Goal: Task Accomplishment & Management: Use online tool/utility

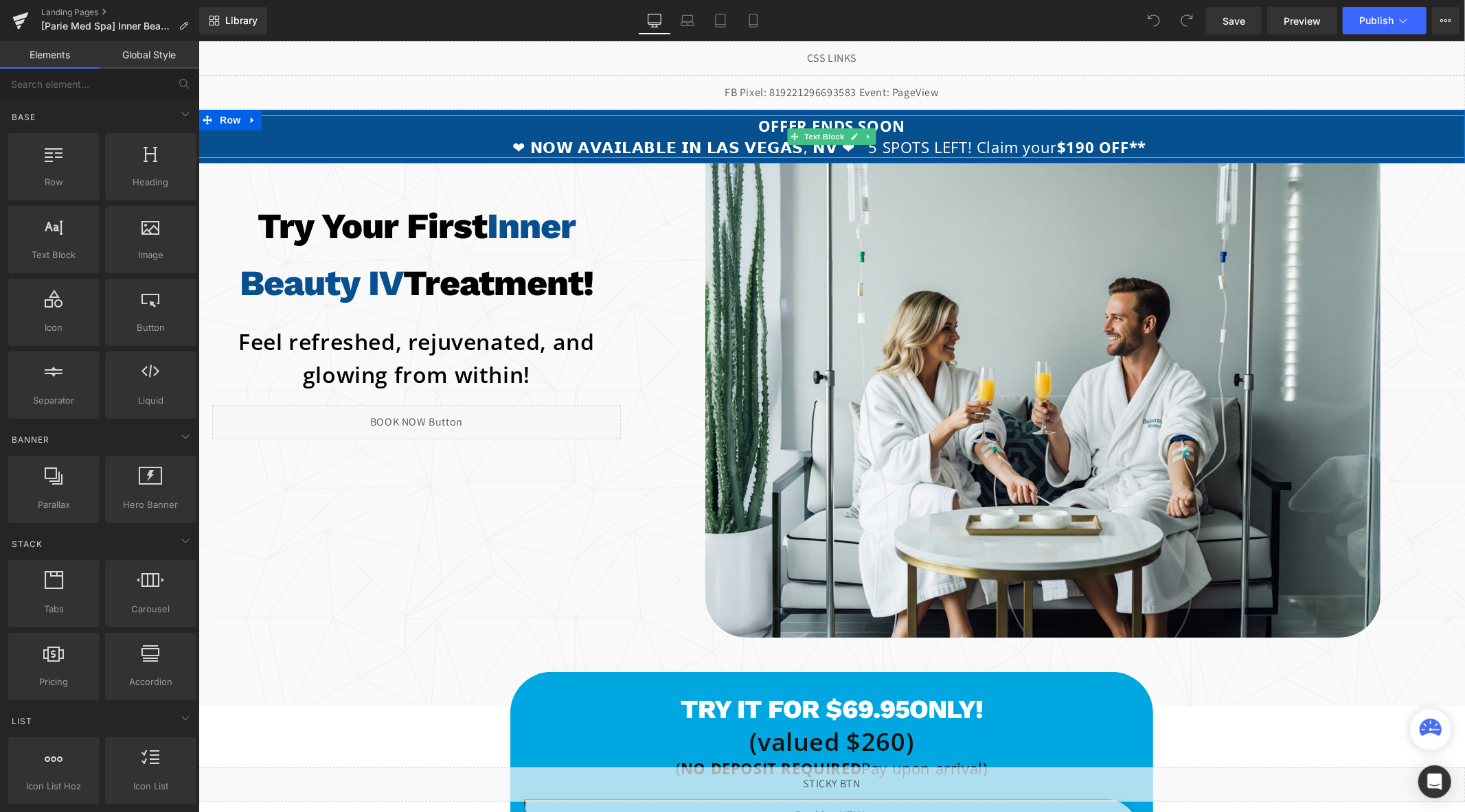
click at [1056, 145] on strong "$190 OFF**" at bounding box center [1100, 147] width 90 height 21
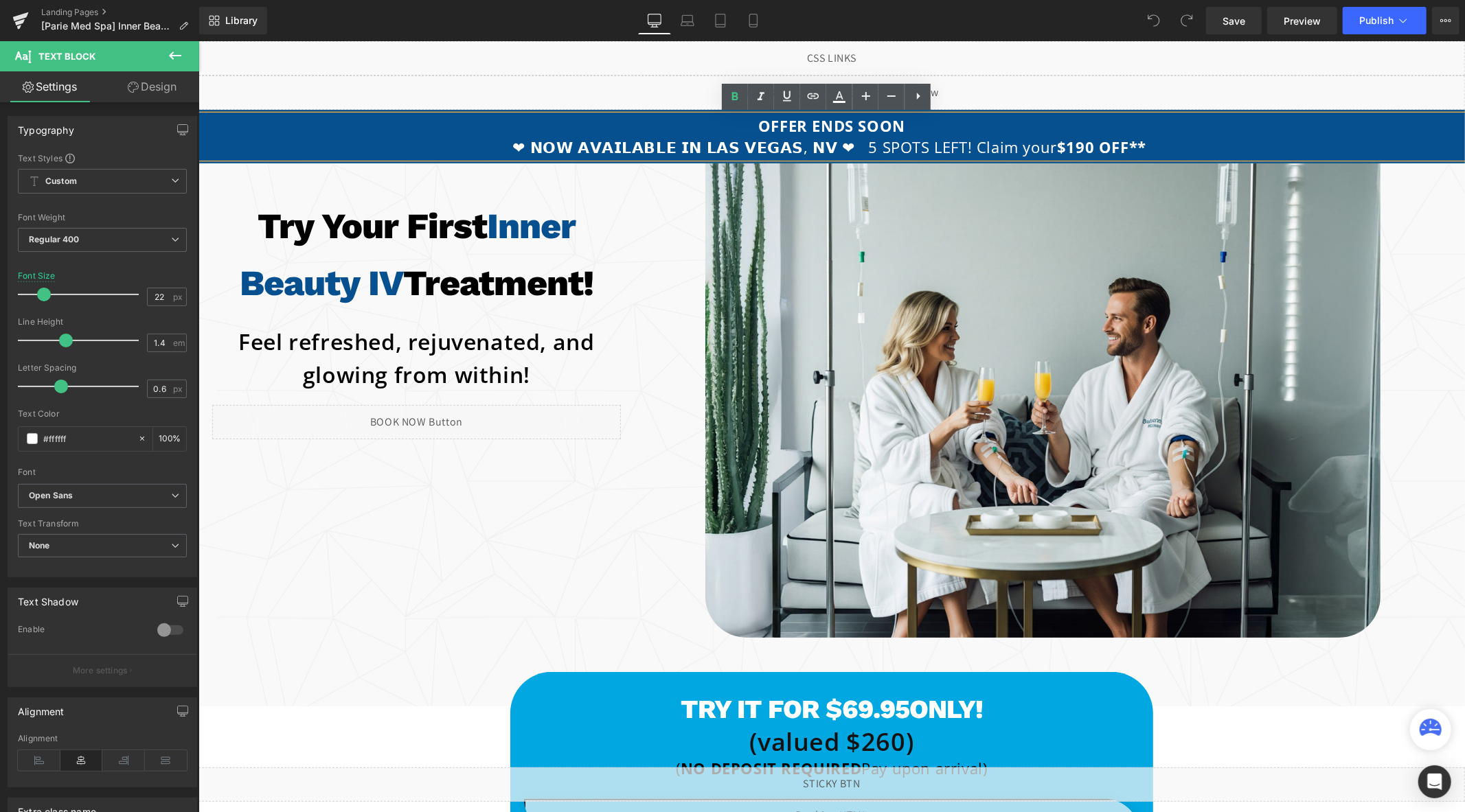
click at [1060, 145] on strong "$190 OFF**" at bounding box center [1100, 147] width 90 height 21
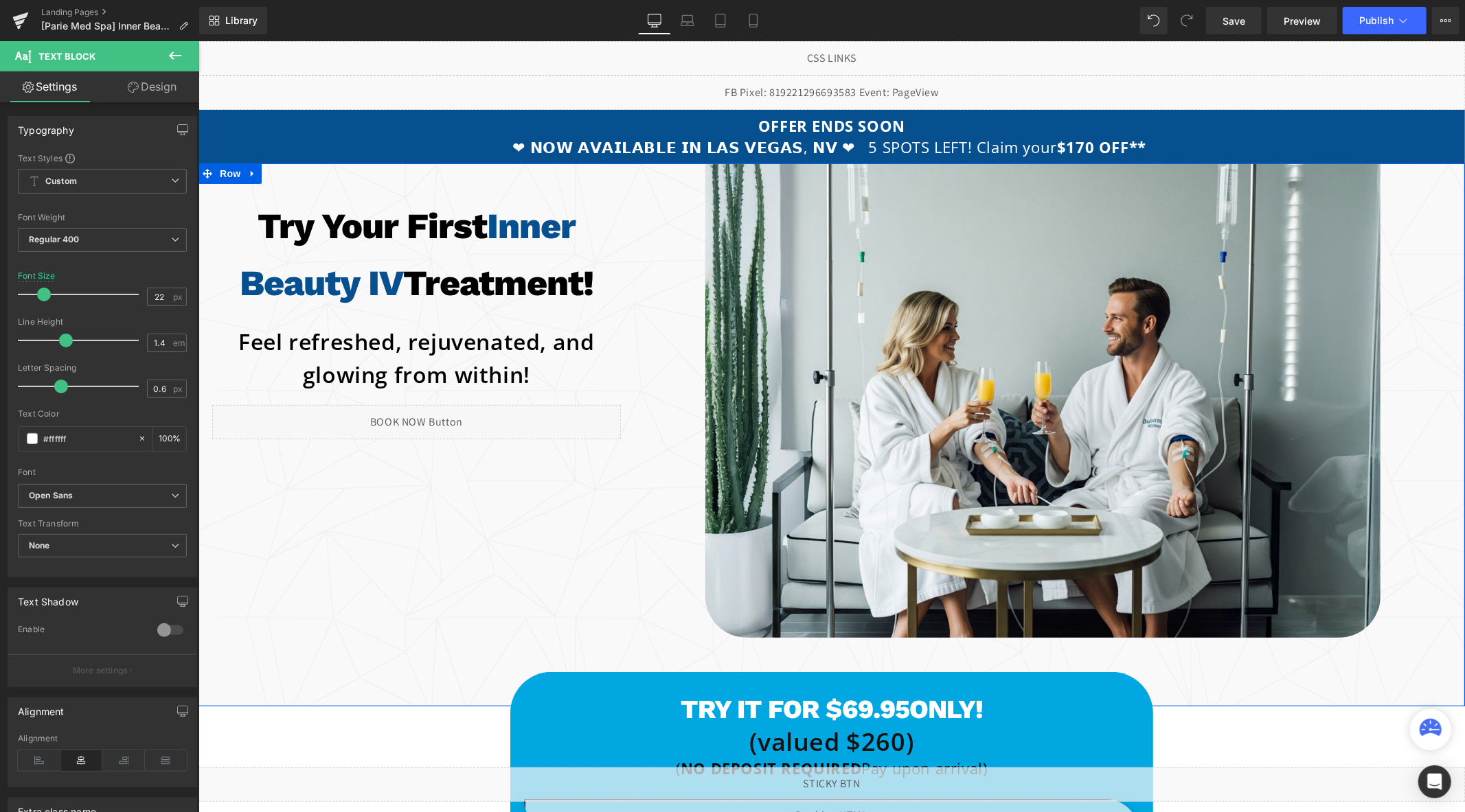
scroll to position [229, 0]
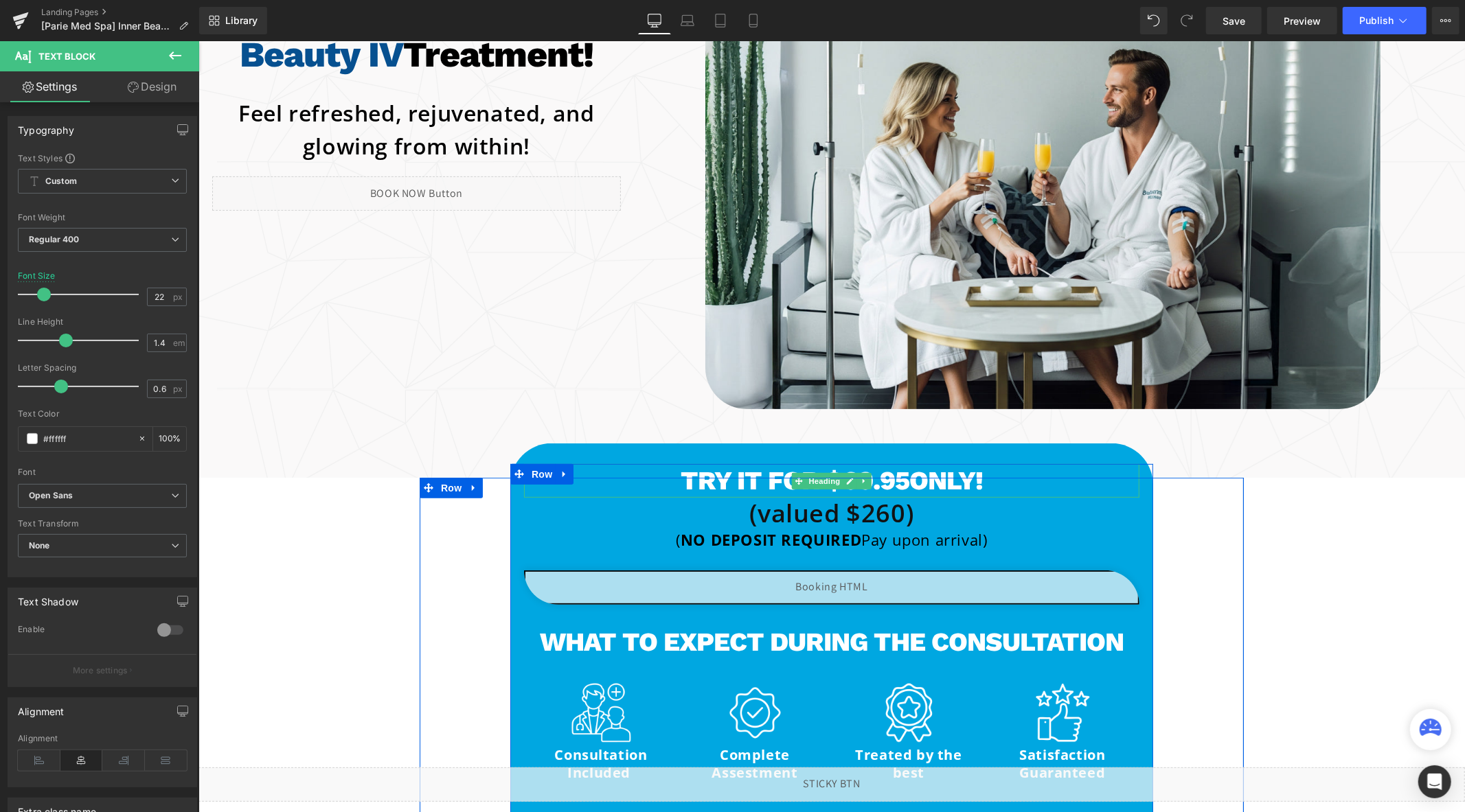
click at [892, 468] on h1 "Try it for $69.95 ONLY!" at bounding box center [831, 481] width 616 height 34
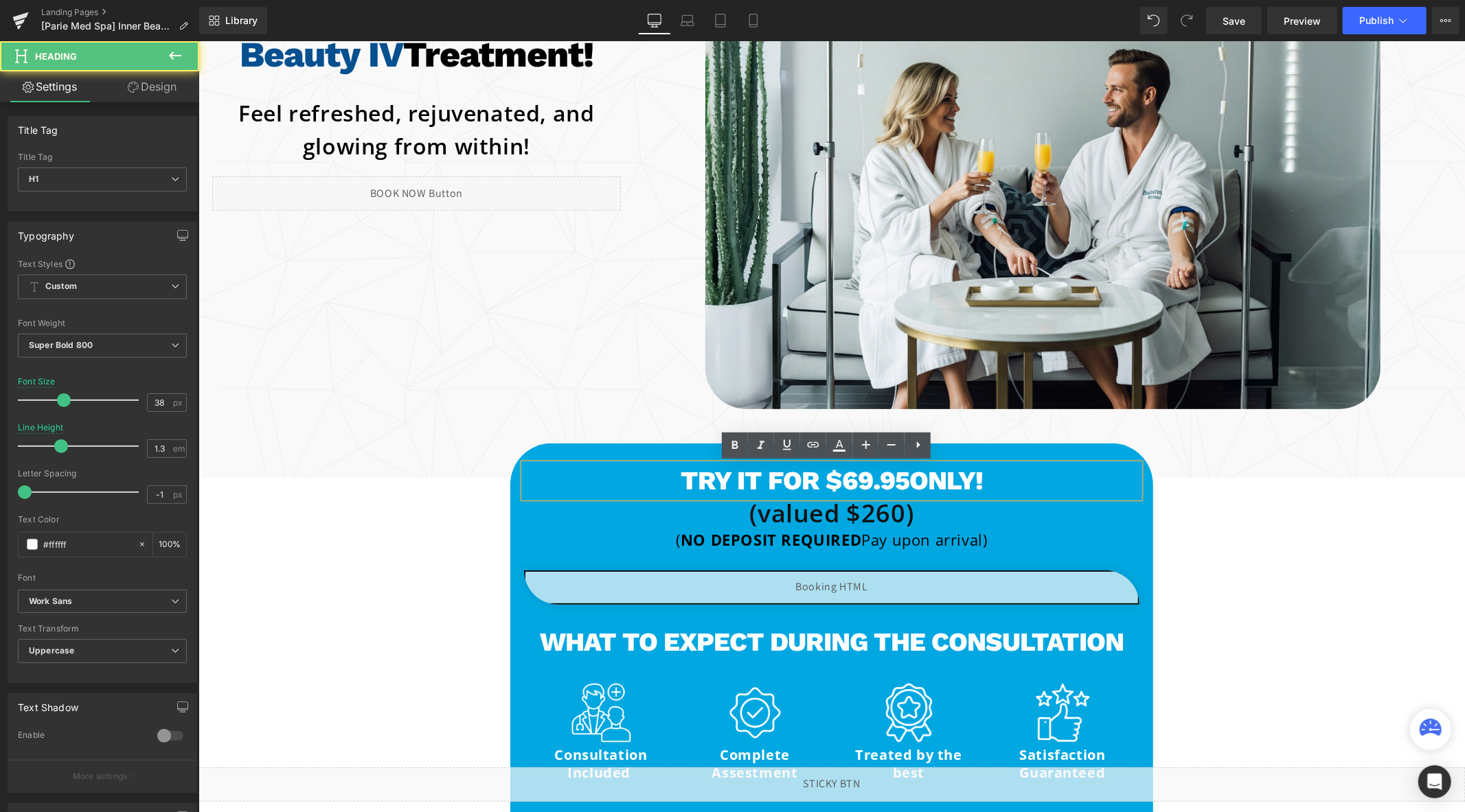
click at [858, 481] on h1 "Try it for $69.95 ONLY!" at bounding box center [831, 481] width 616 height 34
click at [845, 482] on h1 "Try it for $69.95 ONLY!" at bounding box center [831, 481] width 616 height 34
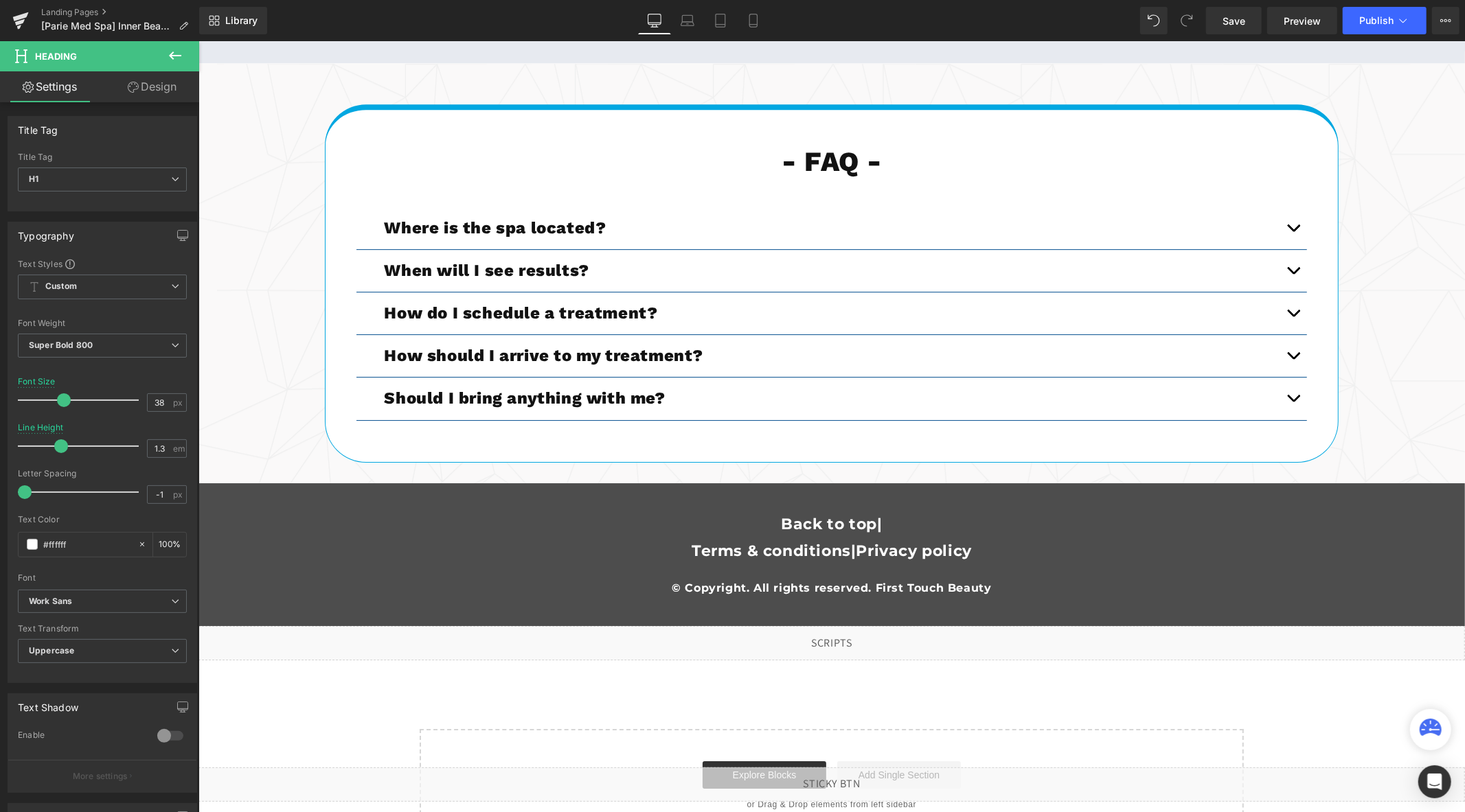
scroll to position [3625, 0]
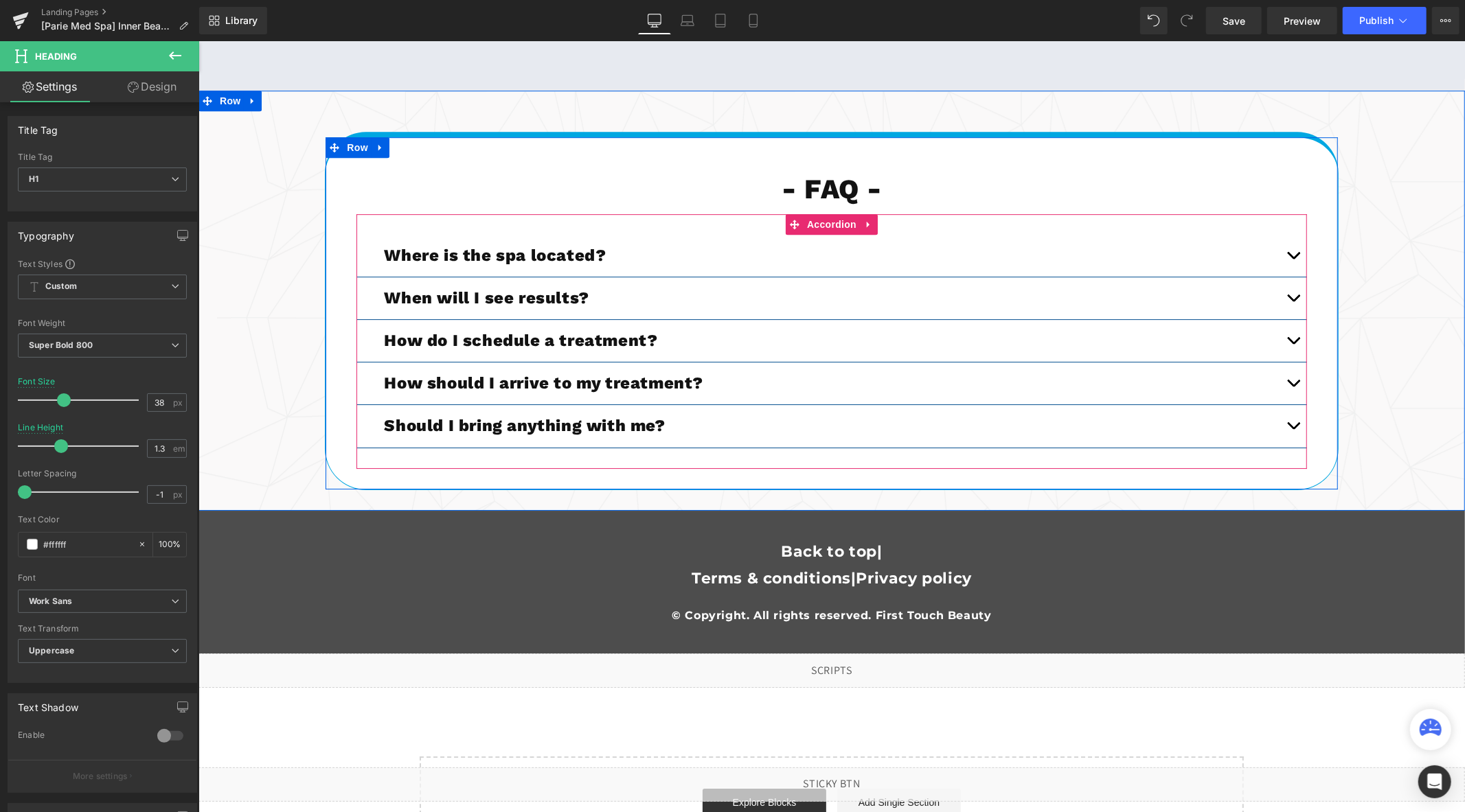
click at [1292, 256] on button "button" at bounding box center [1292, 255] width 27 height 42
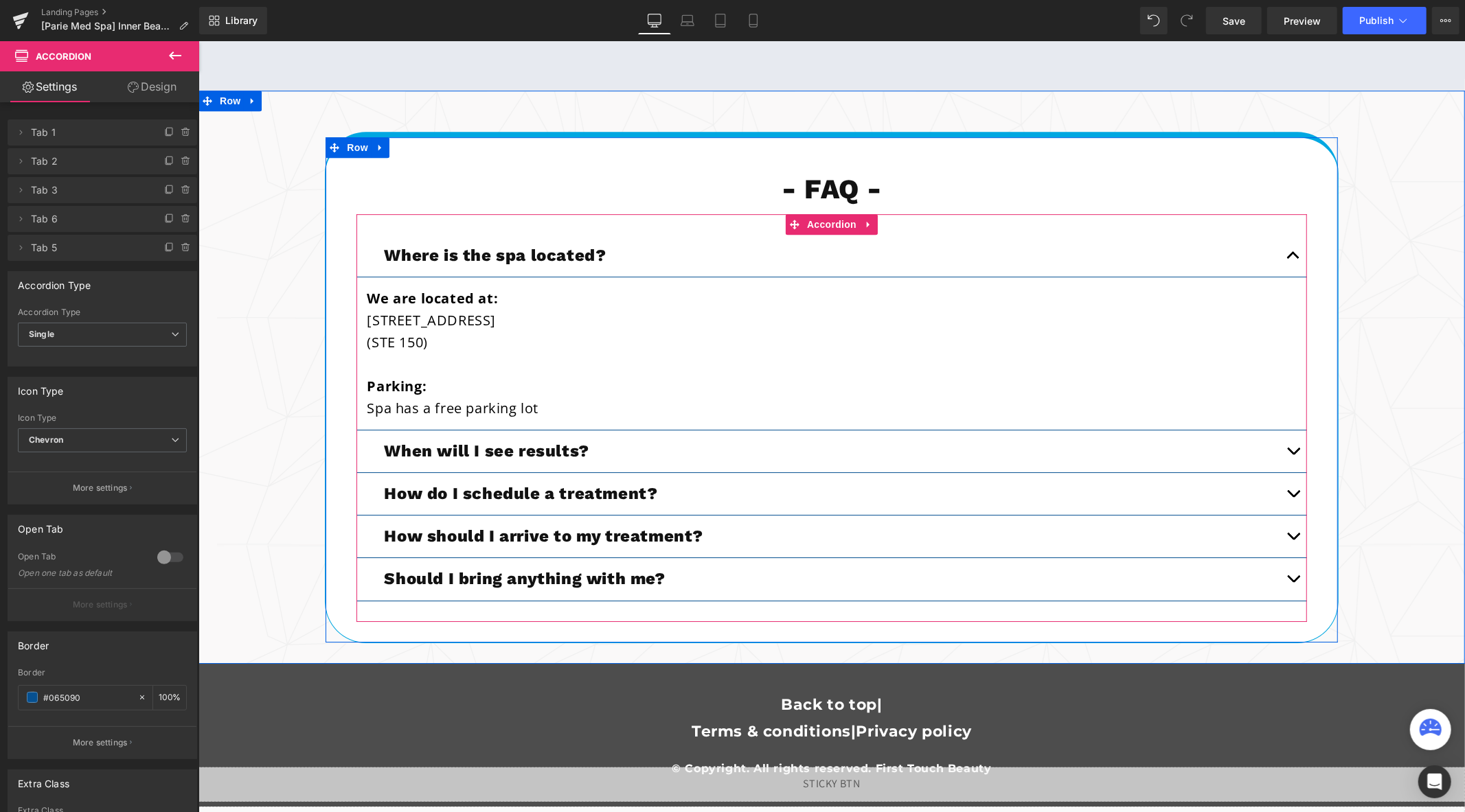
click at [1283, 257] on button "button" at bounding box center [1292, 255] width 27 height 42
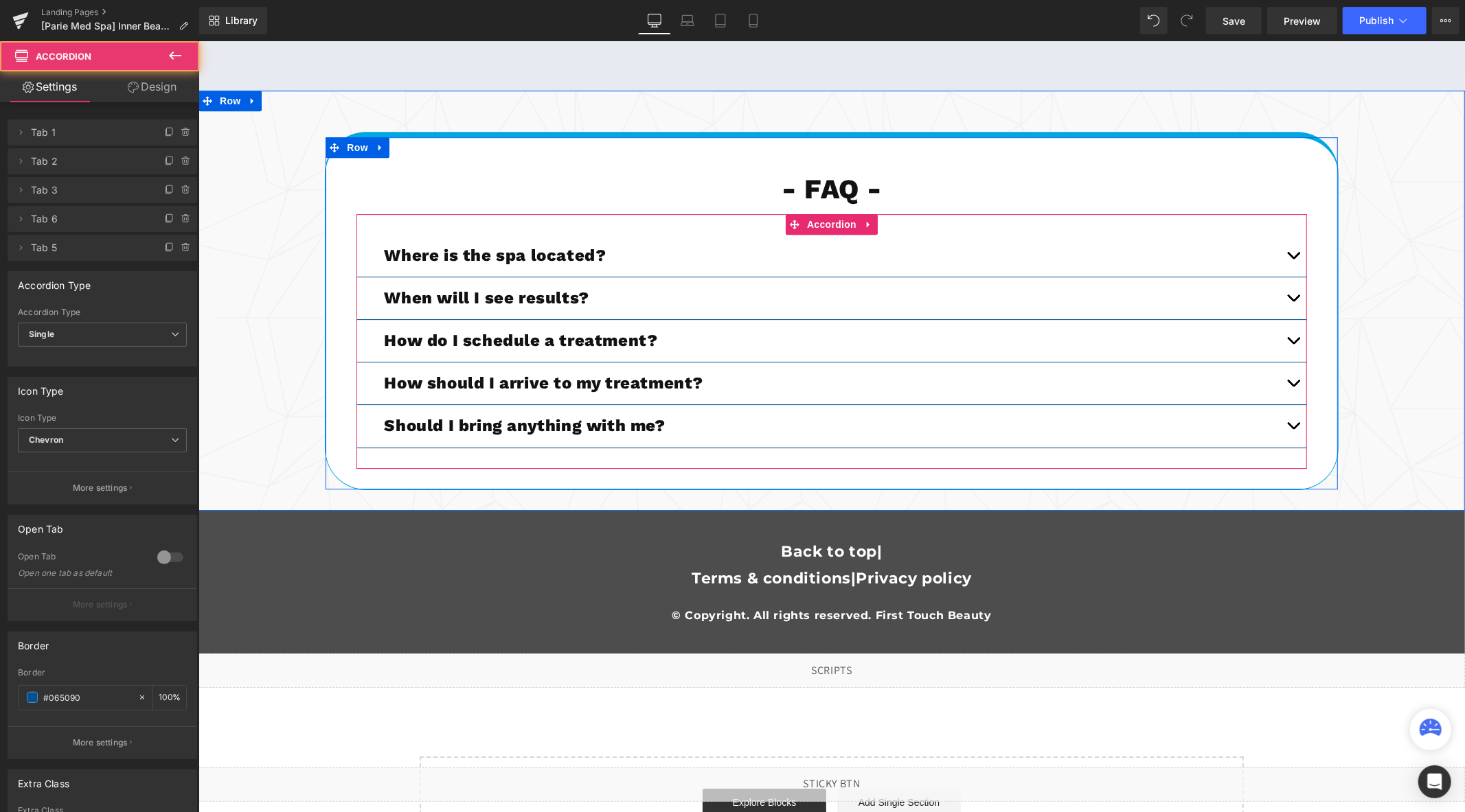
click at [1287, 338] on button "button" at bounding box center [1292, 340] width 27 height 42
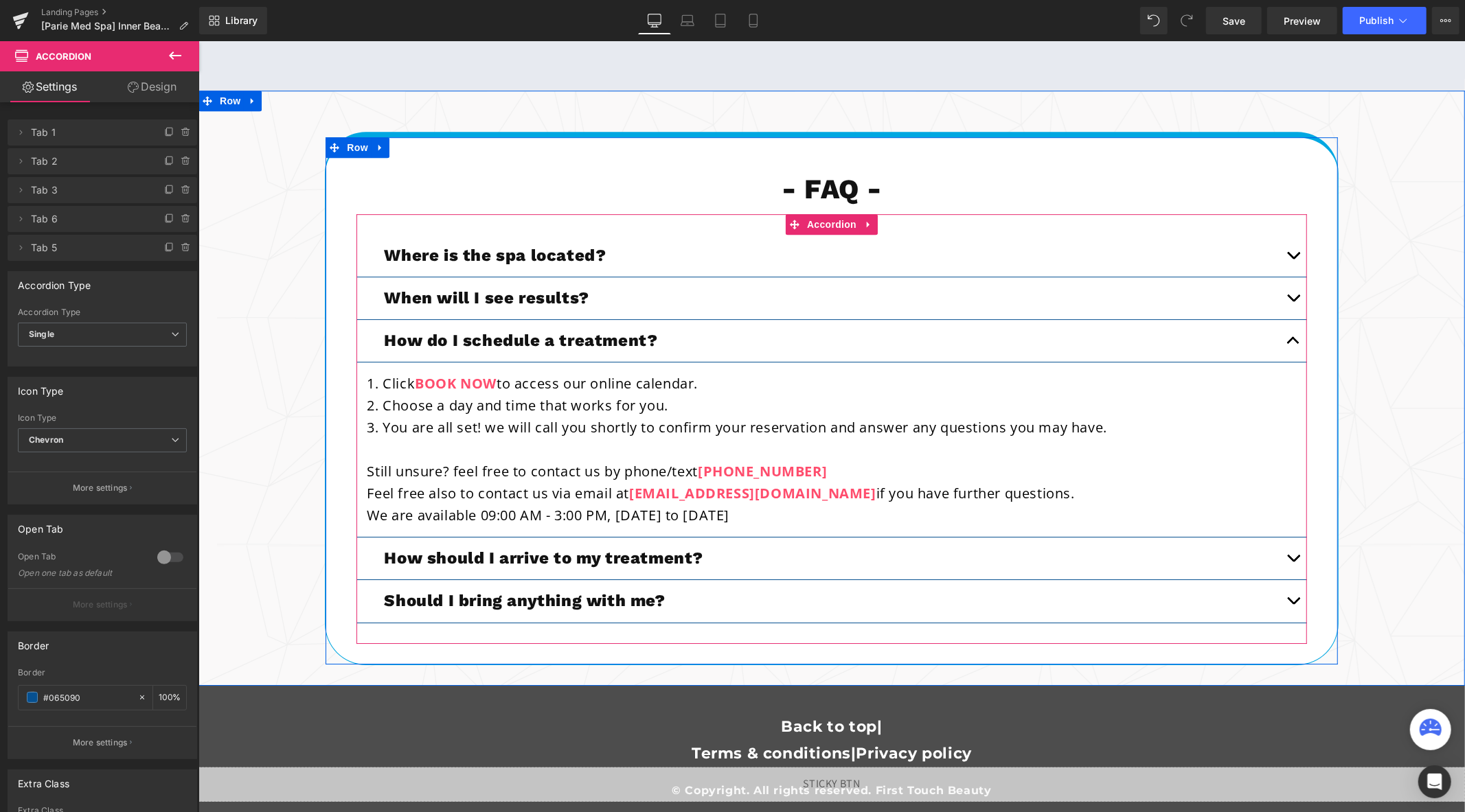
click at [1292, 344] on span "button" at bounding box center [1292, 344] width 0 height 0
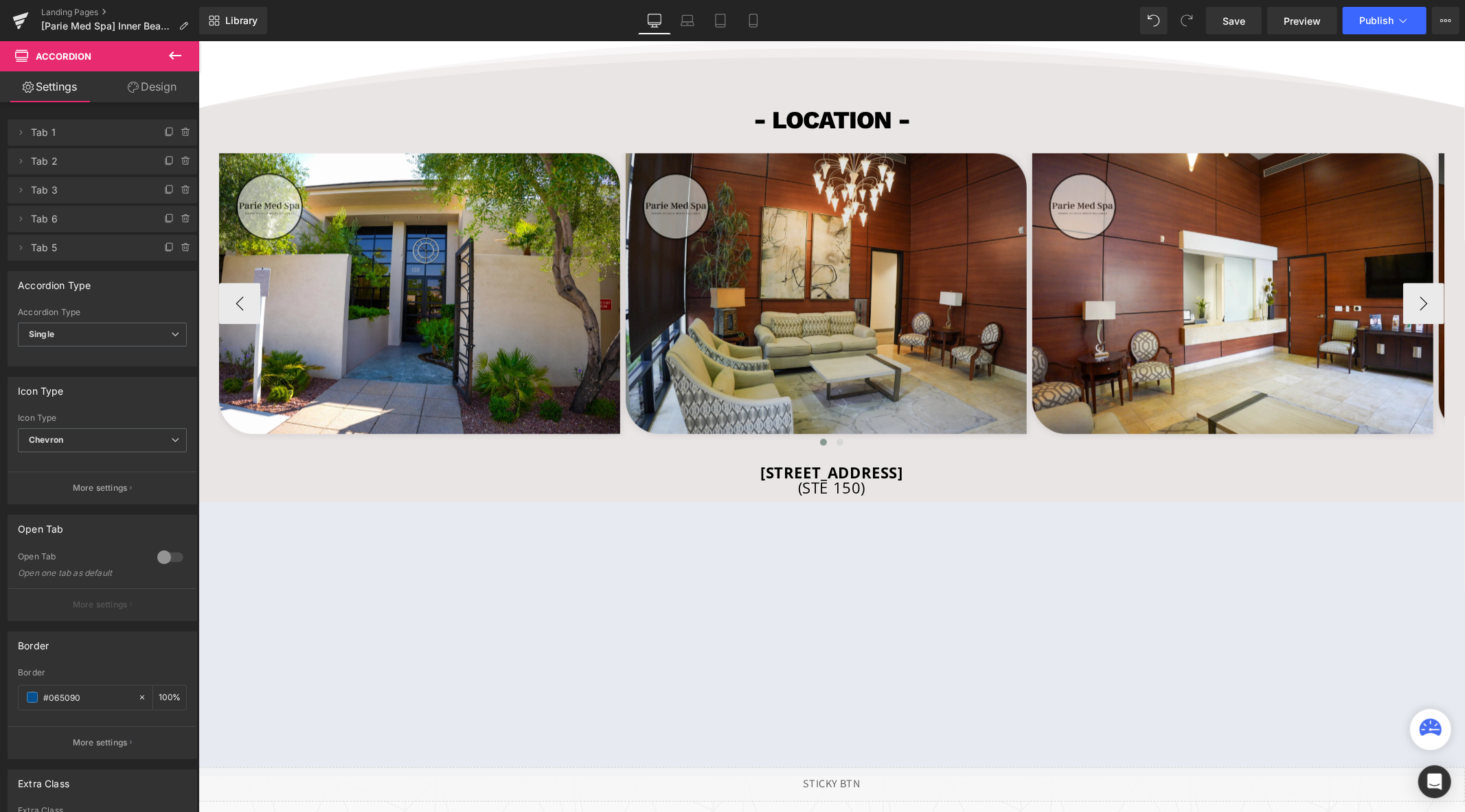
scroll to position [2939, 0]
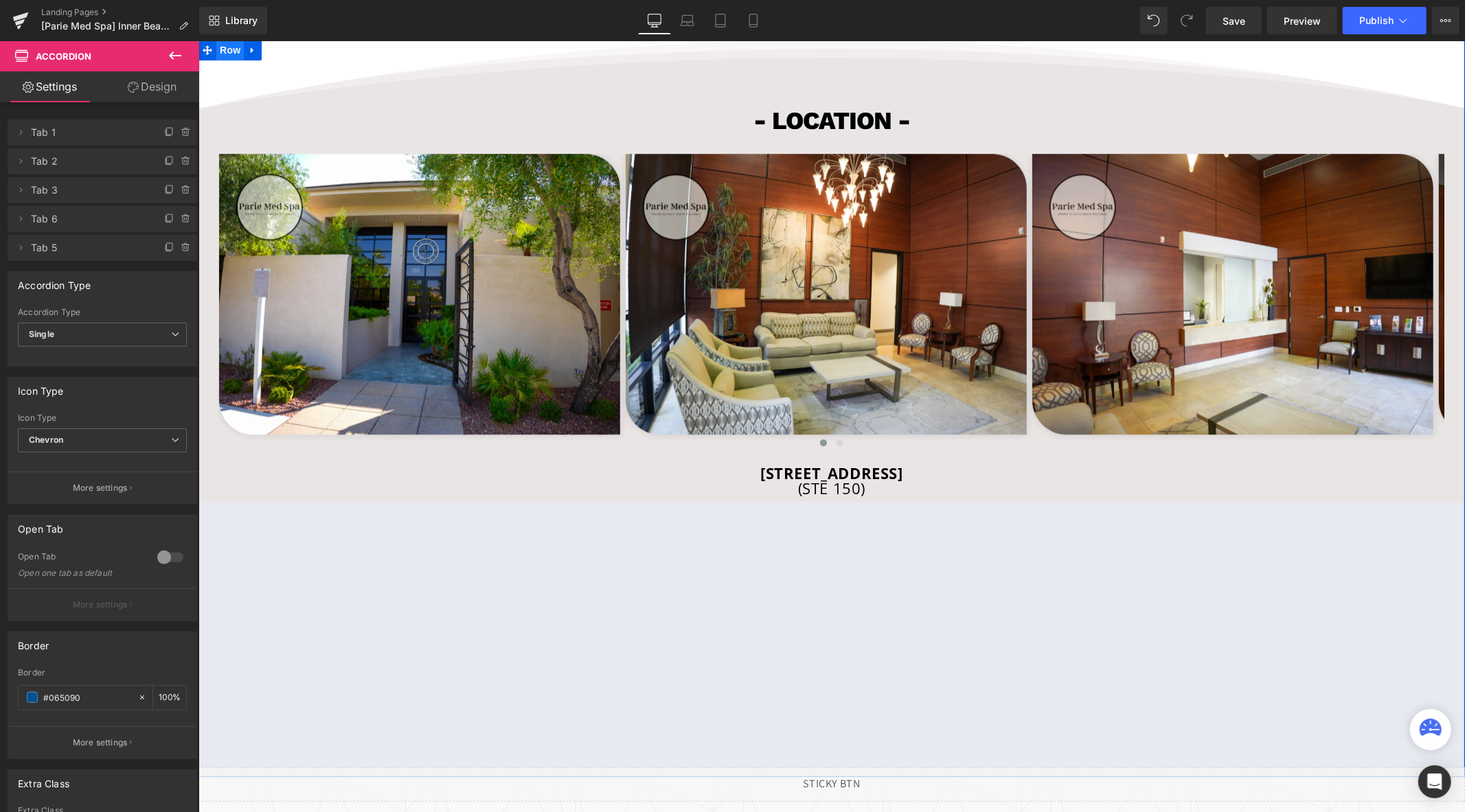
click at [227, 49] on span "Row" at bounding box center [229, 50] width 27 height 21
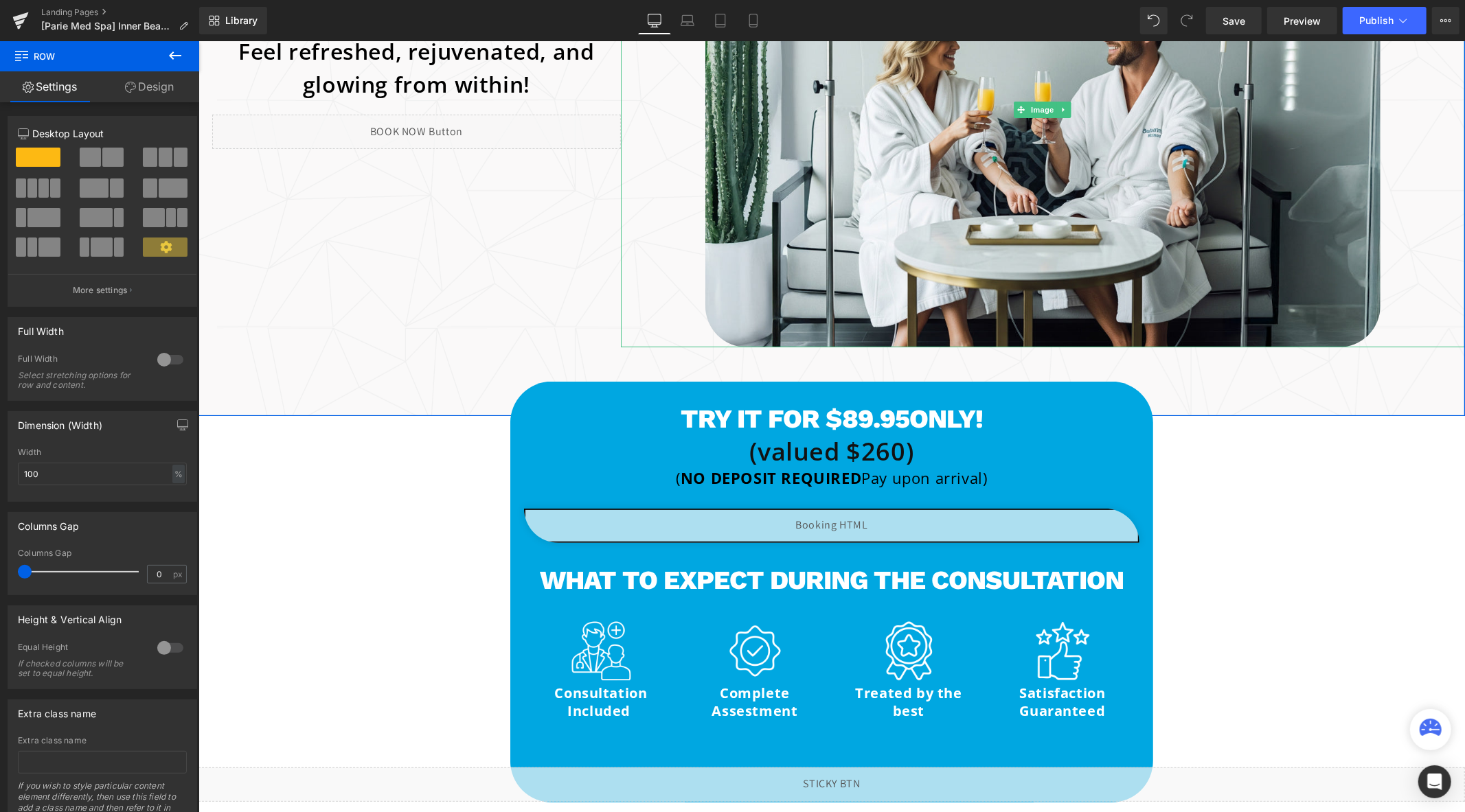
scroll to position [457, 0]
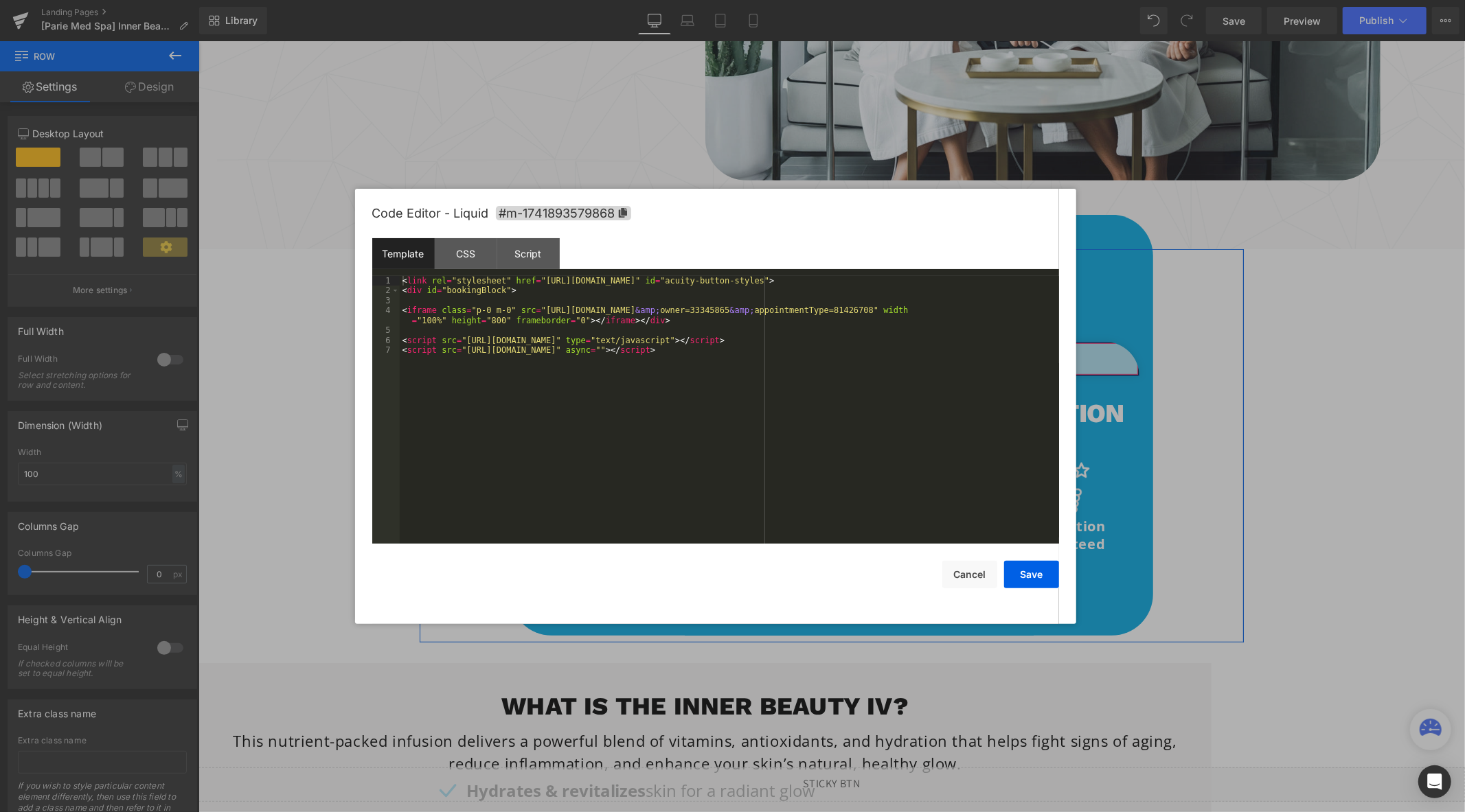
click at [843, 350] on div "Liquid" at bounding box center [831, 358] width 616 height 35
drag, startPoint x: 1022, startPoint y: 312, endPoint x: 534, endPoint y: 310, distance: 488.0
click at [534, 310] on div "< link rel = "stylesheet" href = "https://embed.acuityscheduling.com/embed/butt…" at bounding box center [729, 419] width 659 height 288
click at [1038, 580] on button "Save" at bounding box center [1032, 575] width 55 height 27
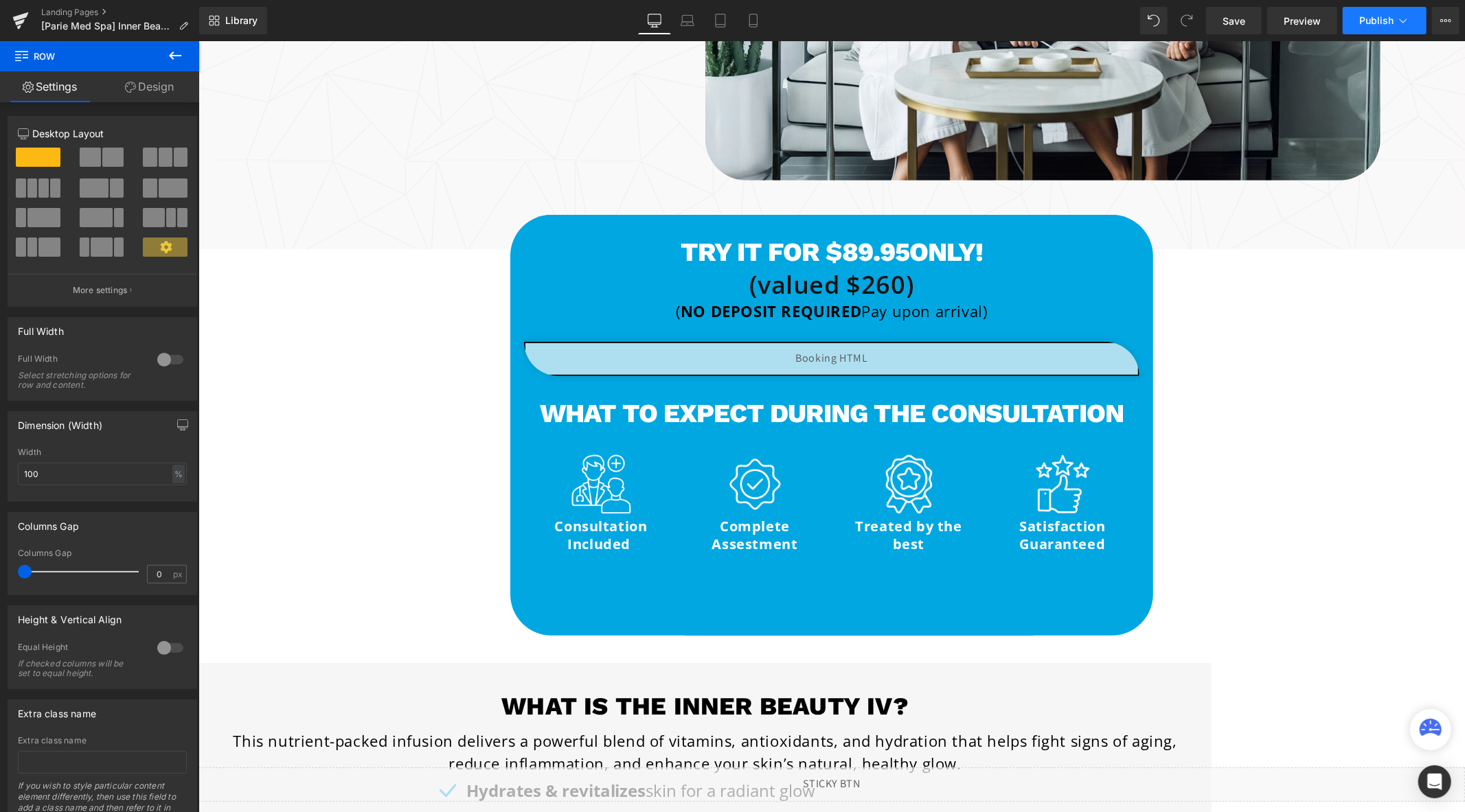
click at [1367, 25] on span "Publish" at bounding box center [1376, 21] width 35 height 11
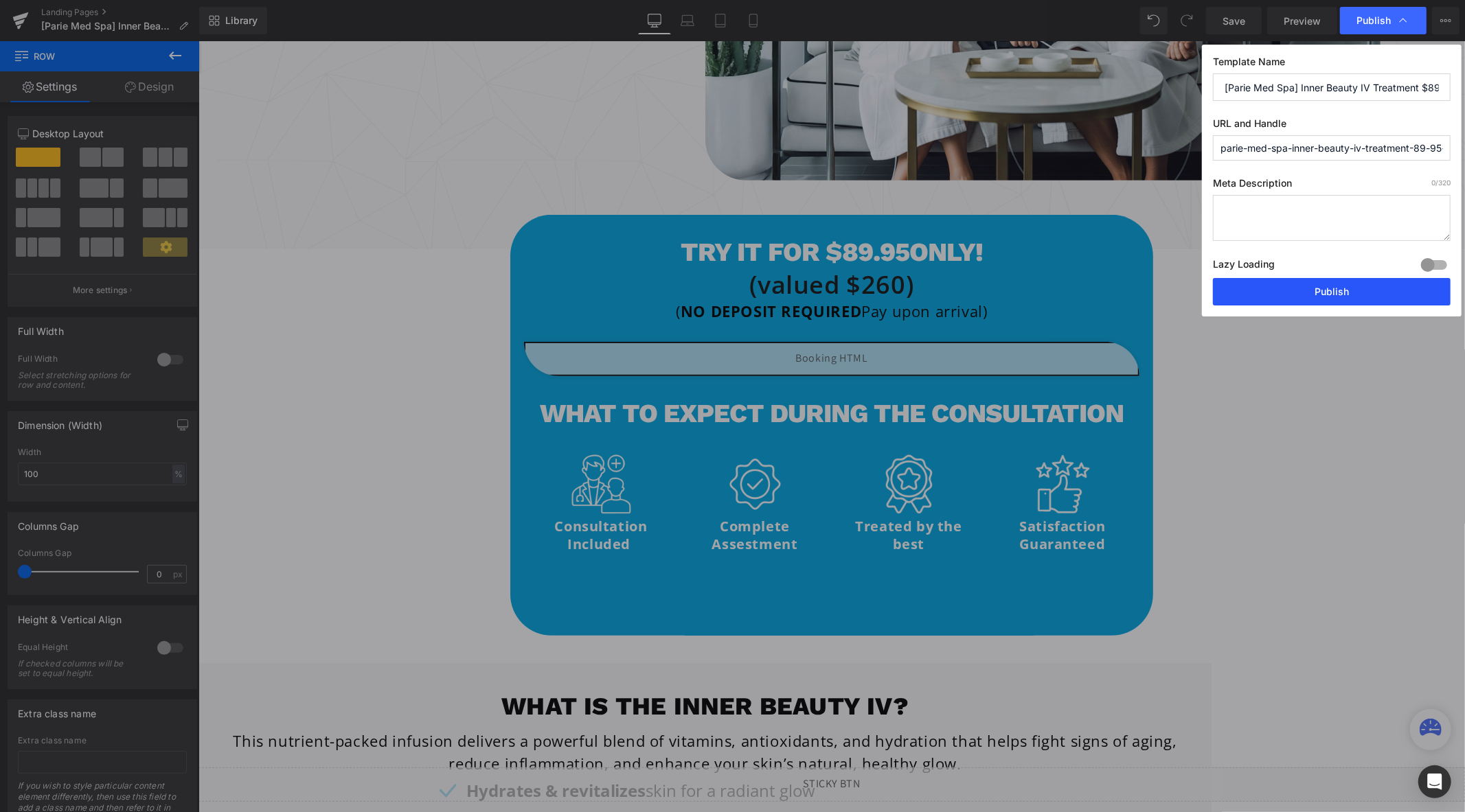
drag, startPoint x: 1355, startPoint y: 292, endPoint x: 1058, endPoint y: 205, distance: 309.5
click at [1355, 292] on button "Publish" at bounding box center [1332, 292] width 238 height 27
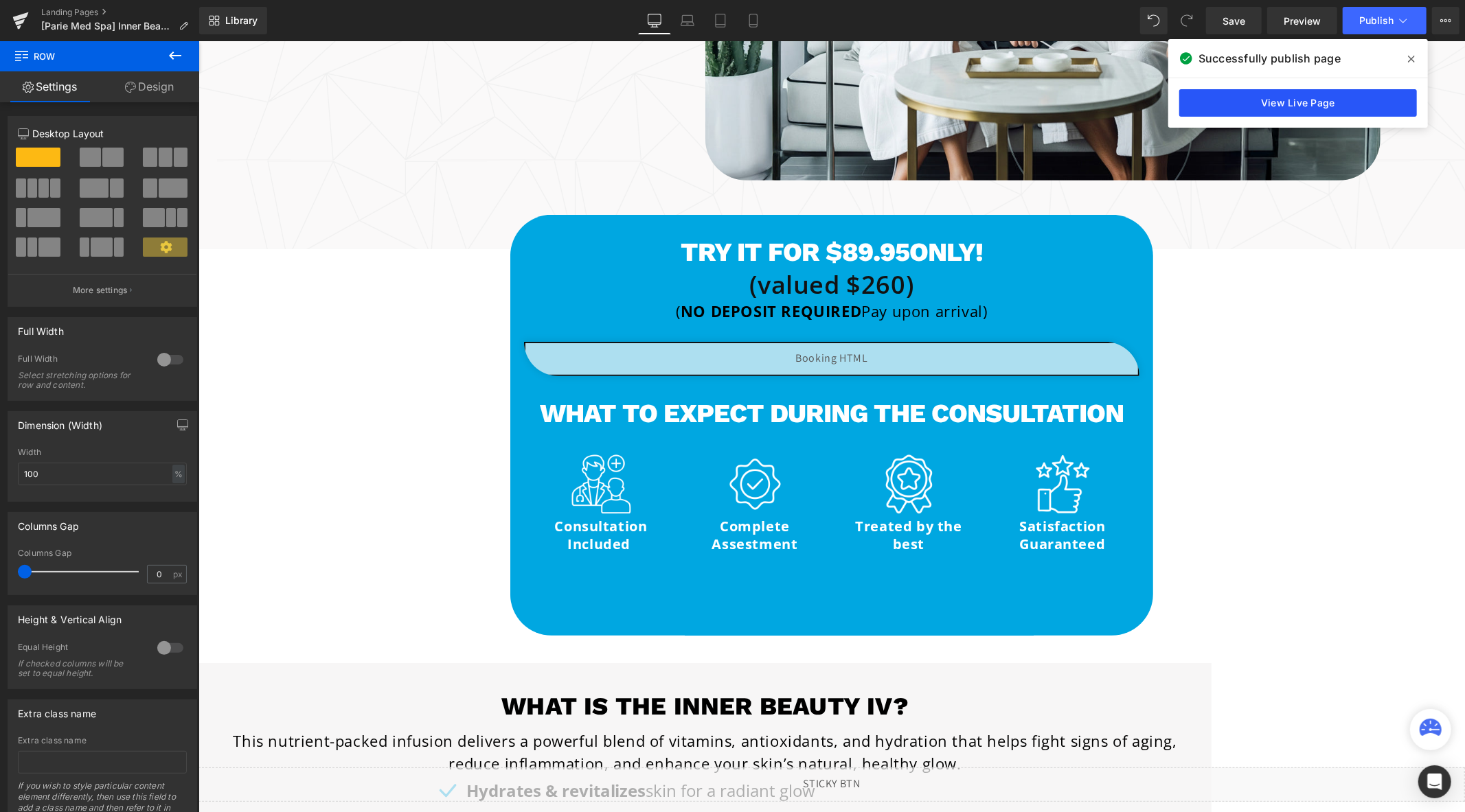
click at [1260, 114] on link "View Live Page" at bounding box center [1298, 103] width 238 height 27
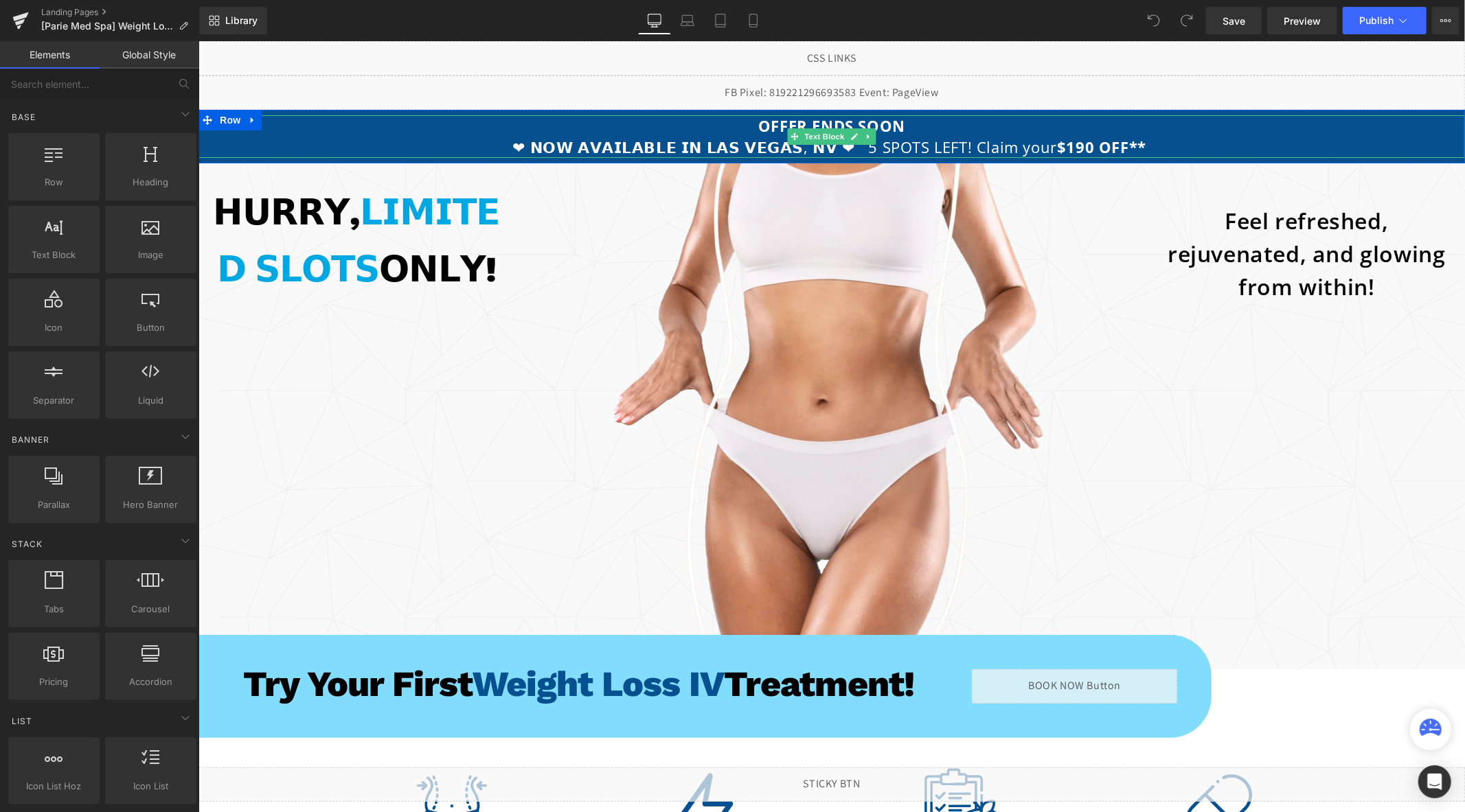
click at [1058, 145] on strong "$190 OFF**" at bounding box center [1100, 147] width 90 height 21
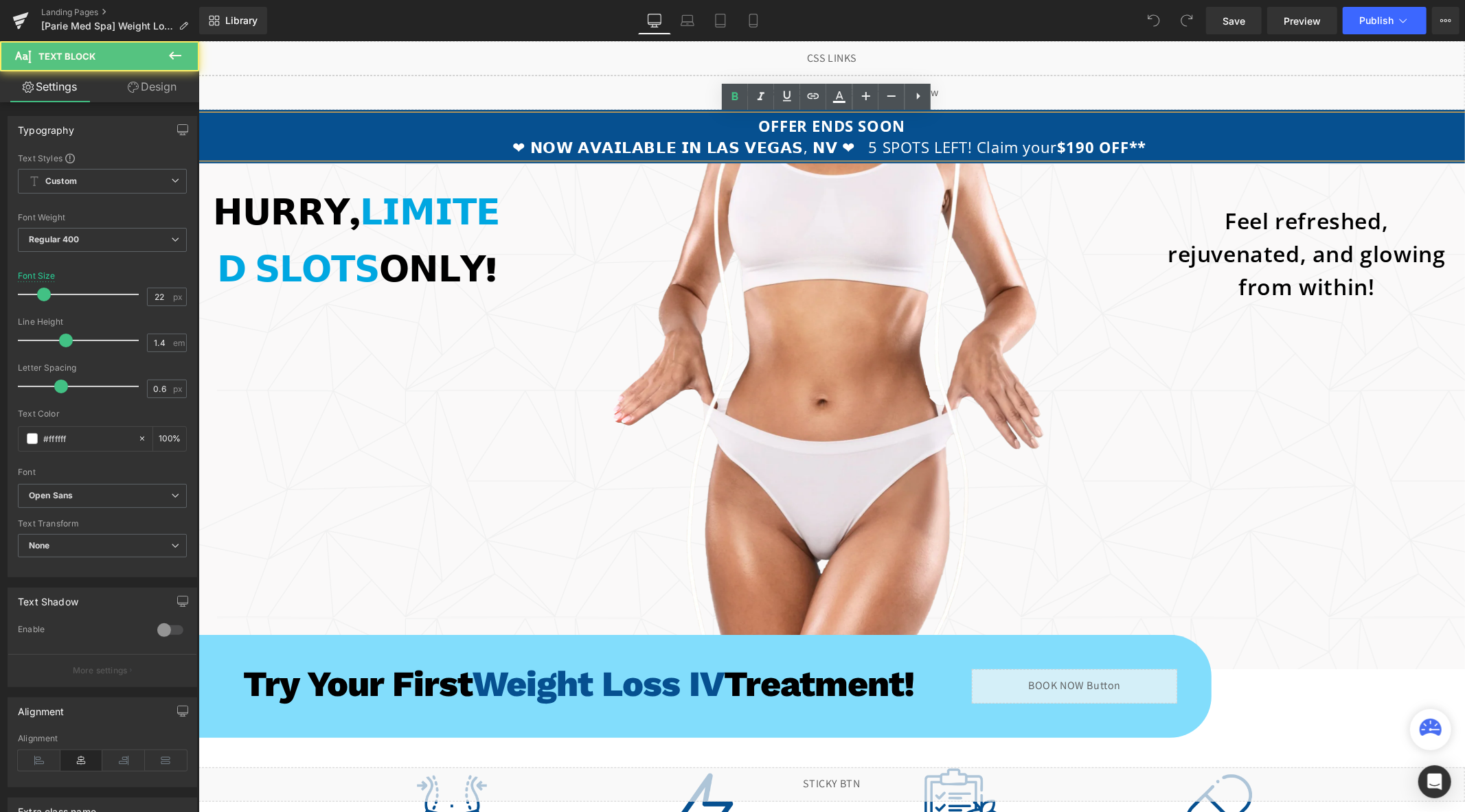
click at [1056, 148] on strong "$190 OFF**" at bounding box center [1100, 147] width 90 height 21
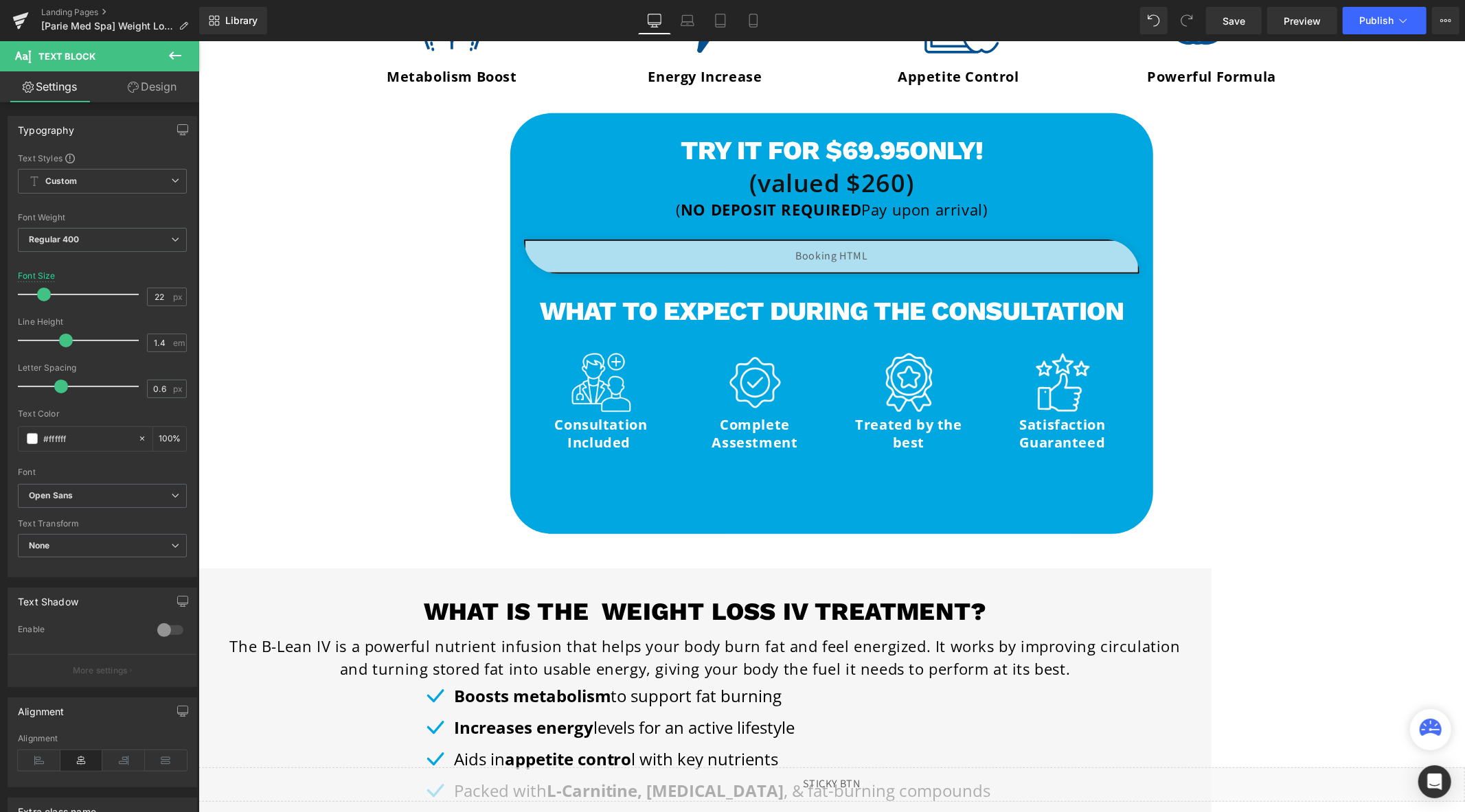
scroll to position [686, 0]
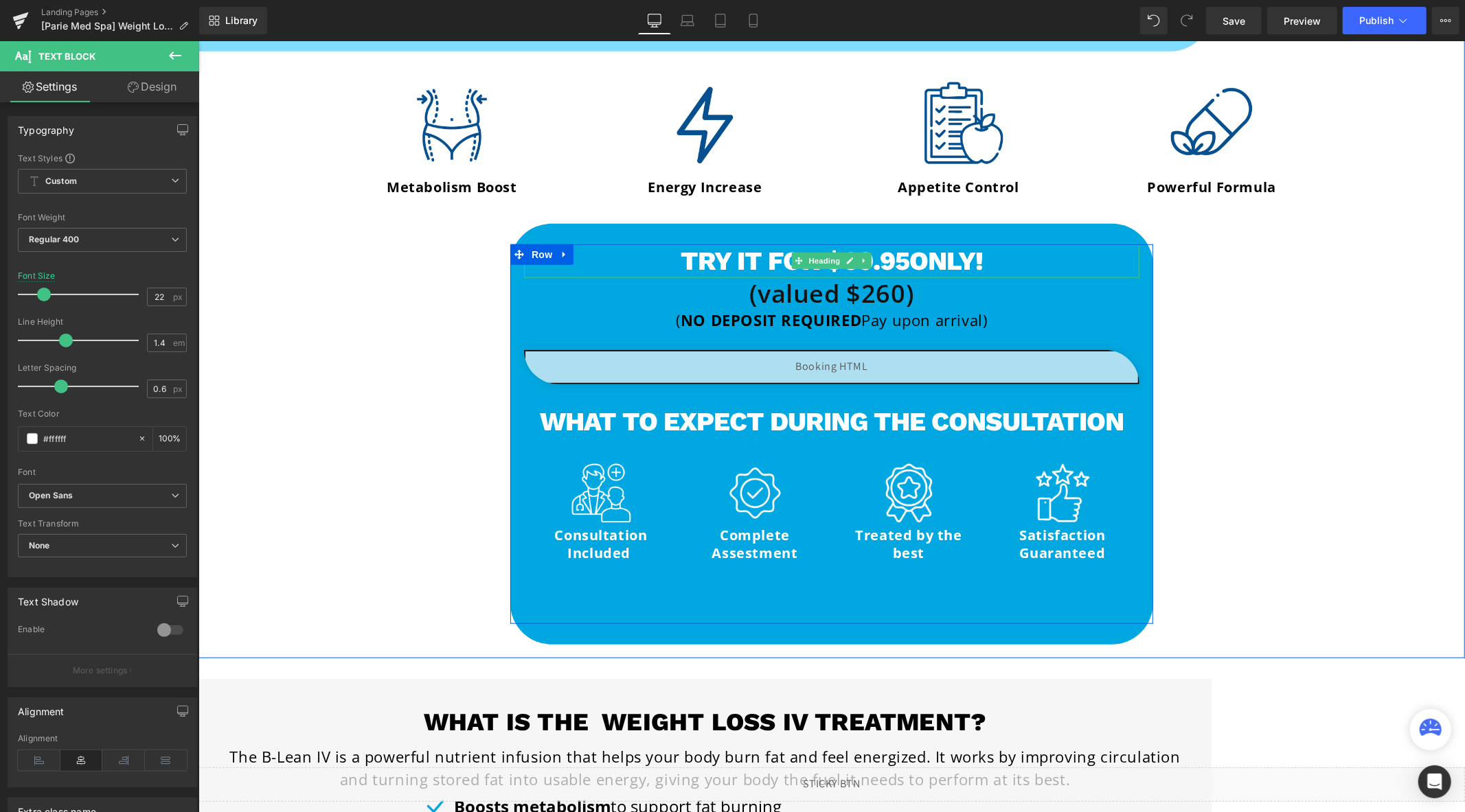
click at [908, 265] on span "ONLY!" at bounding box center [945, 260] width 73 height 30
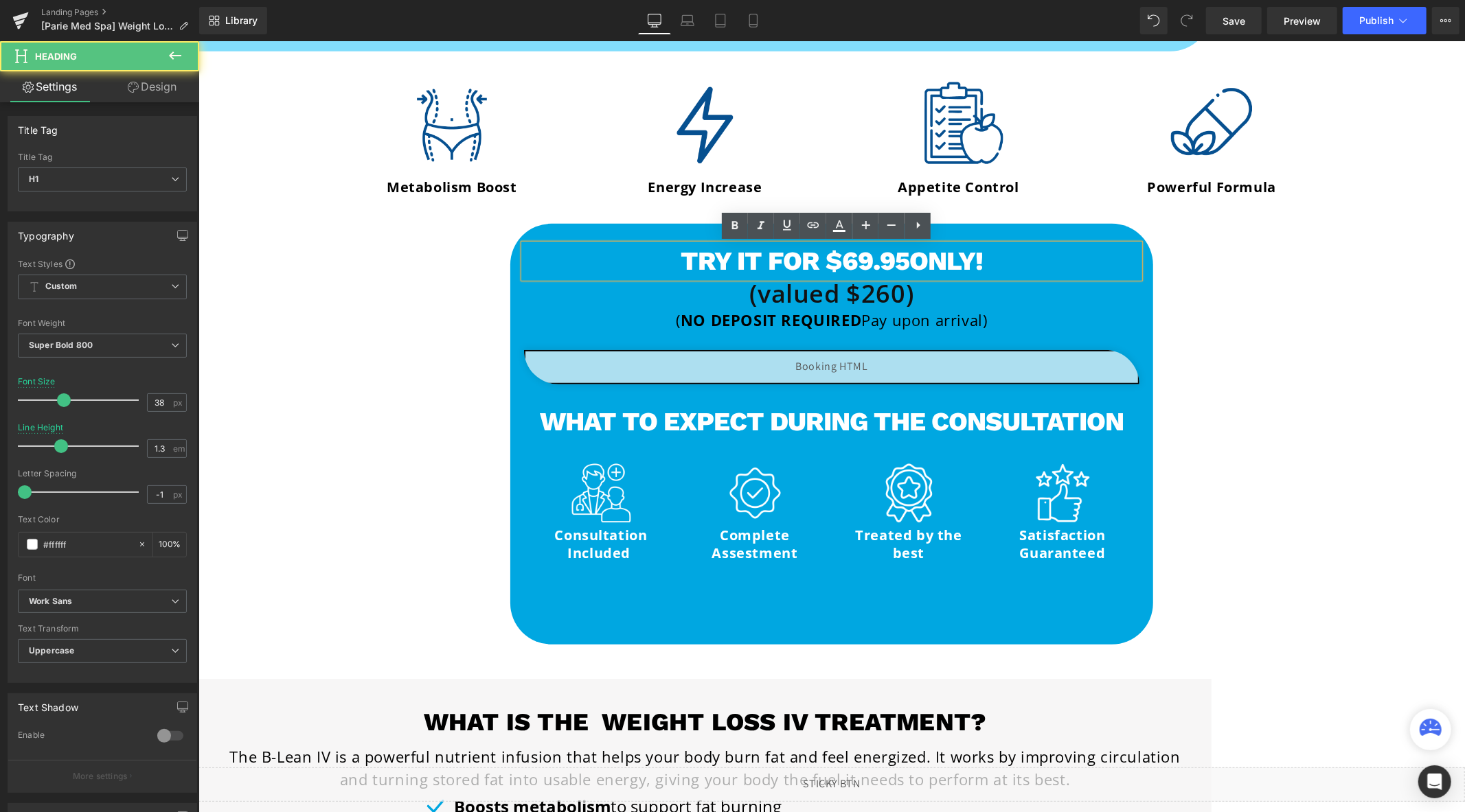
click at [845, 264] on h1 "Try it for $69.95 ONLY!" at bounding box center [831, 260] width 616 height 34
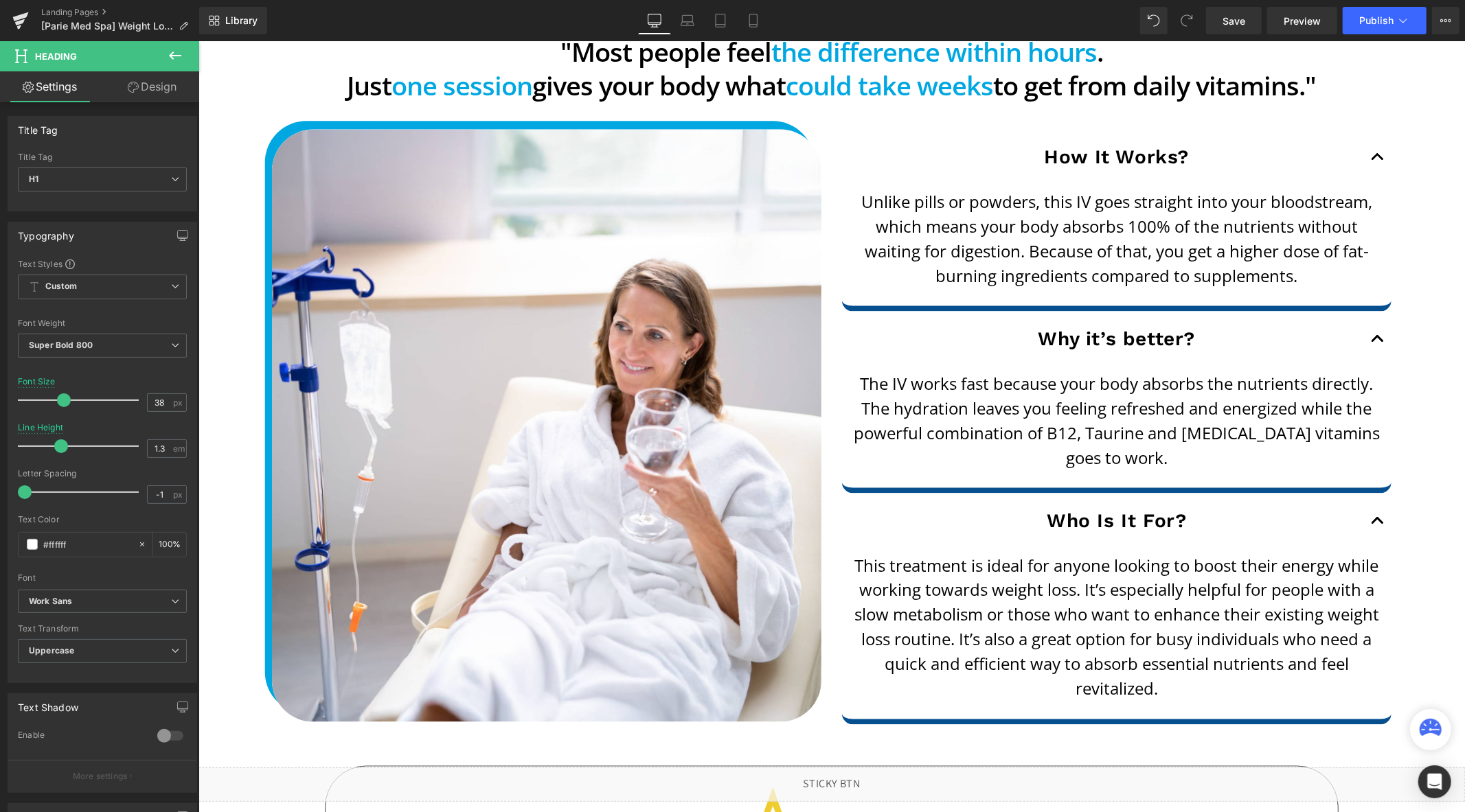
scroll to position [1601, 0]
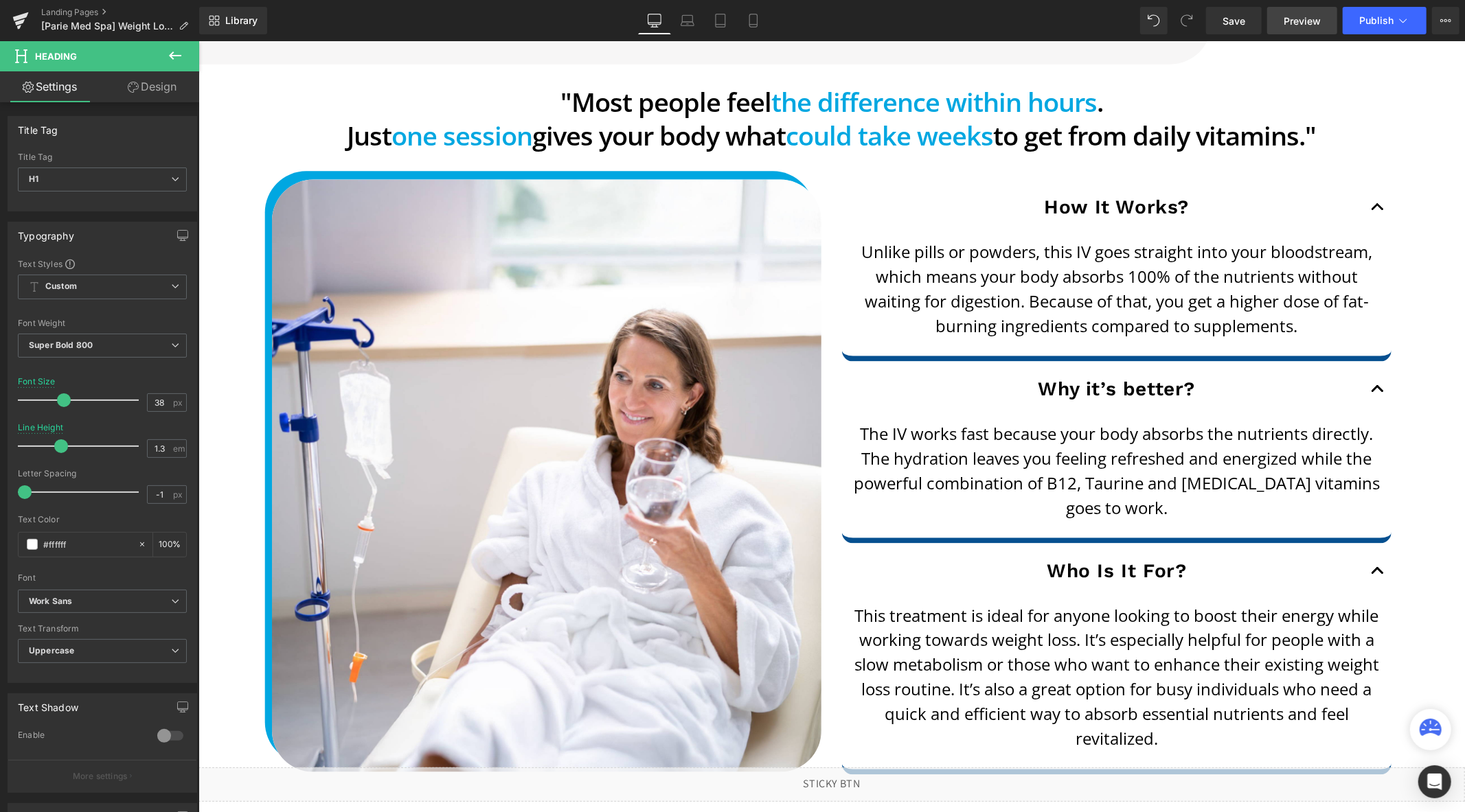
click at [1298, 23] on span "Preview" at bounding box center [1302, 21] width 37 height 15
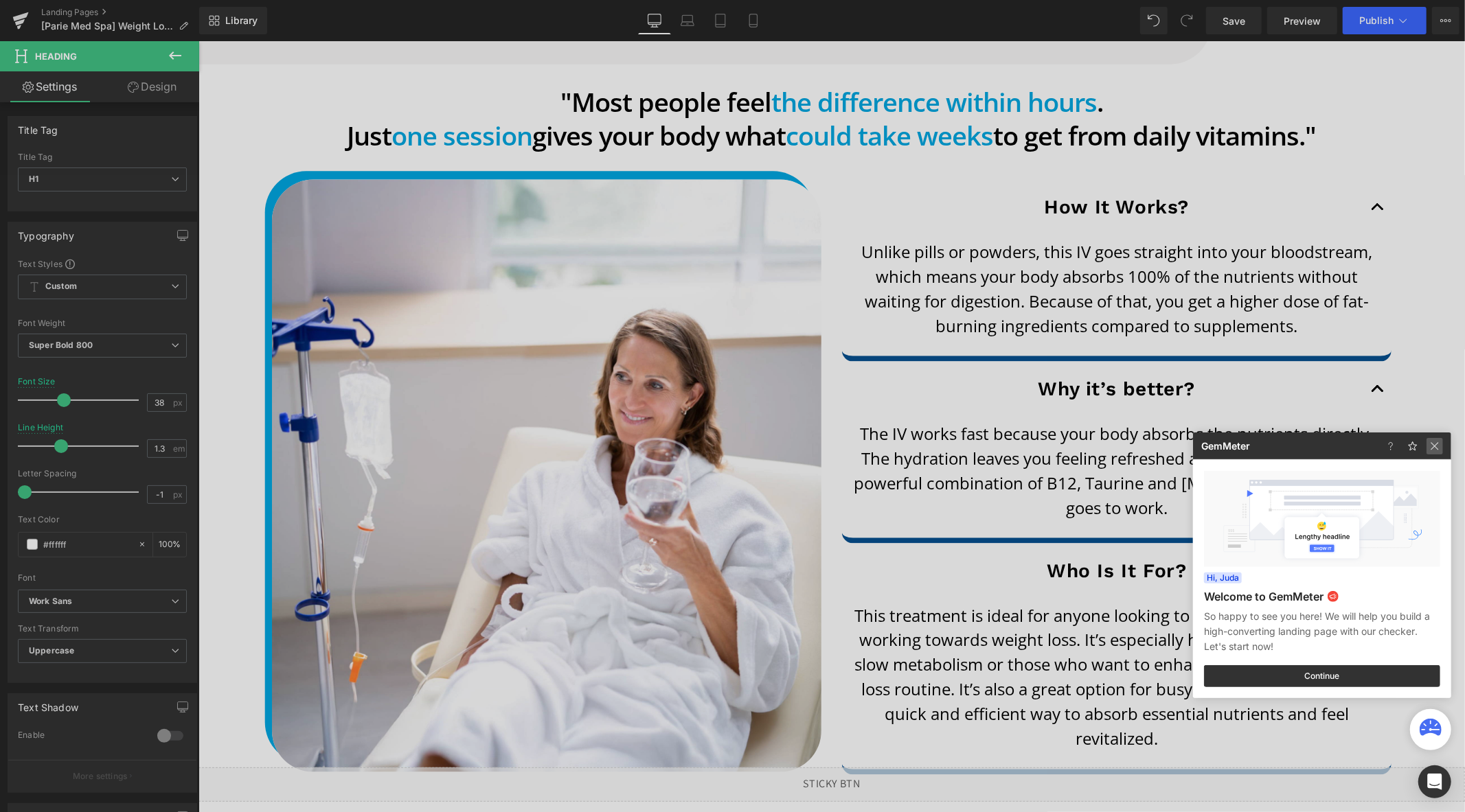
drag, startPoint x: 1437, startPoint y: 440, endPoint x: 899, endPoint y: 331, distance: 548.9
click at [0, 0] on img at bounding box center [0, 0] width 0 height 0
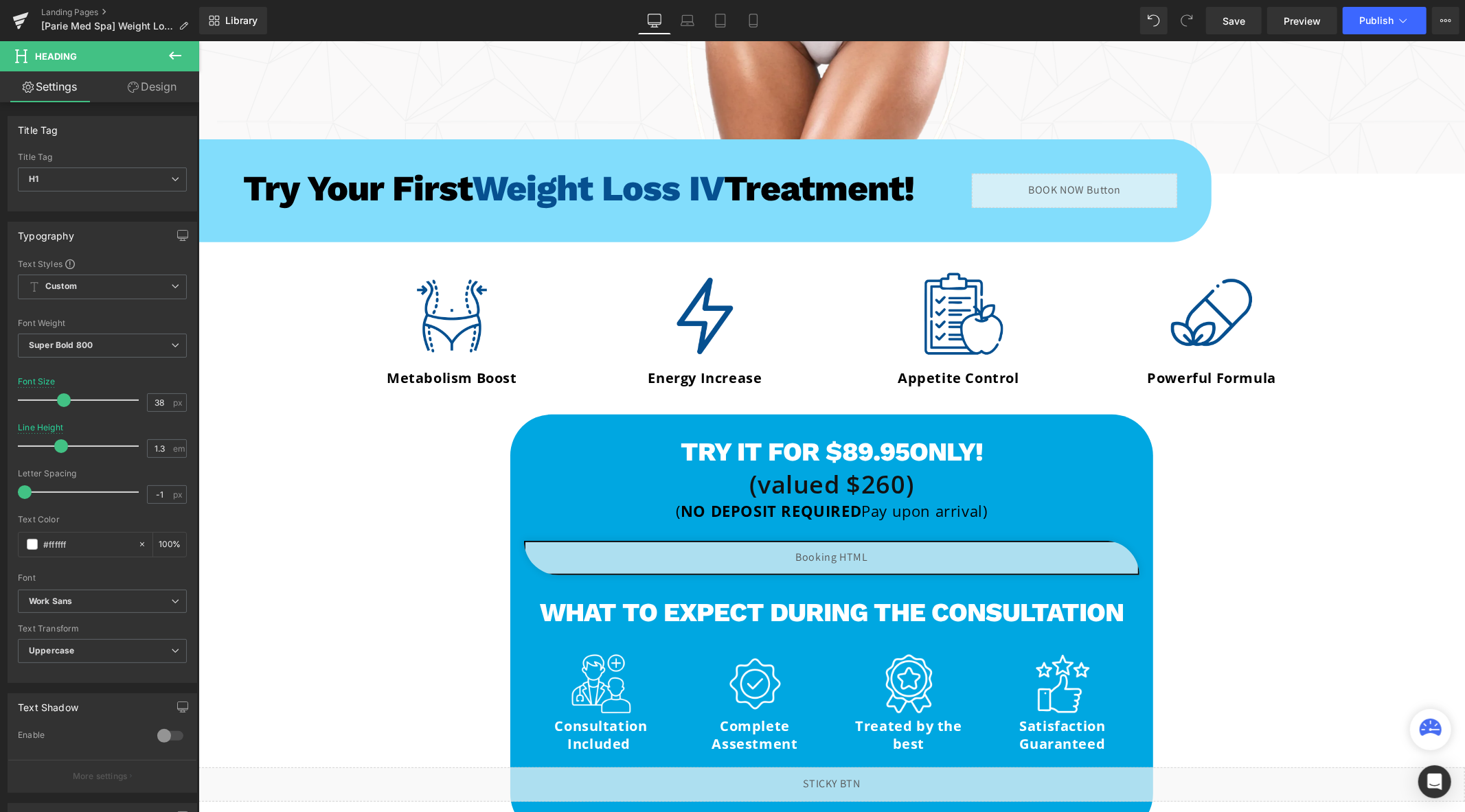
scroll to position [610, 0]
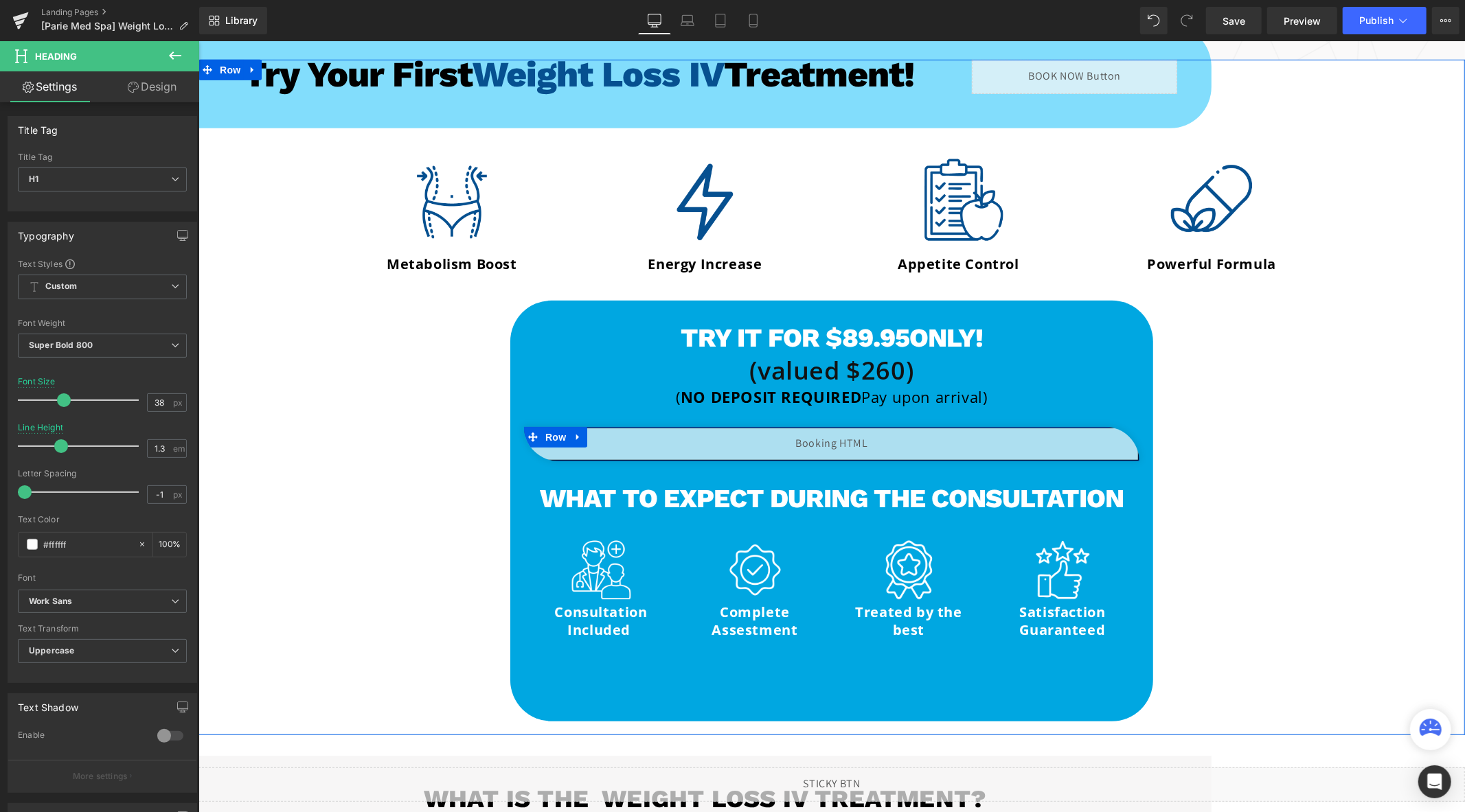
click at [837, 441] on div "Liquid" at bounding box center [831, 443] width 616 height 35
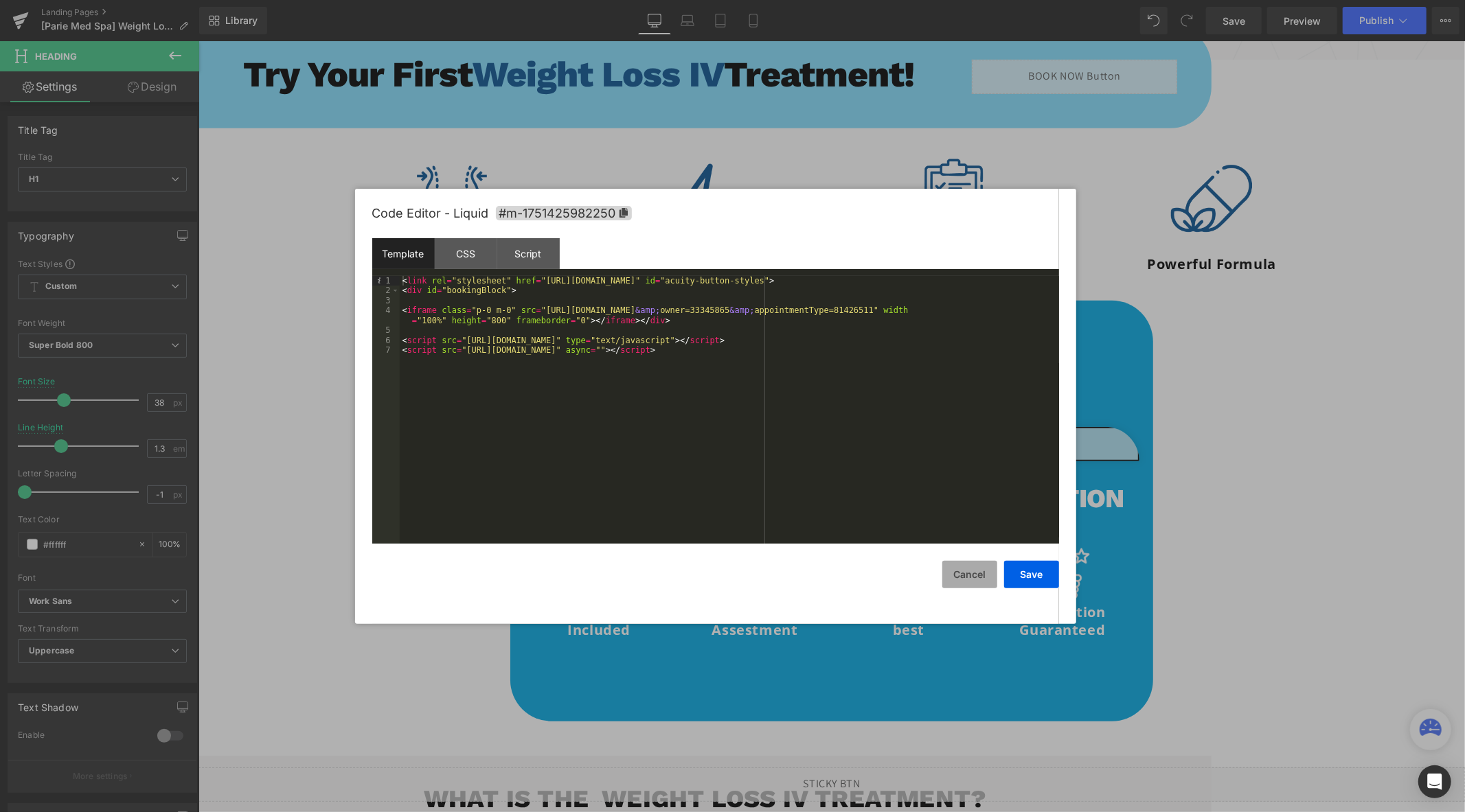
click at [973, 575] on button "Cancel" at bounding box center [970, 575] width 55 height 27
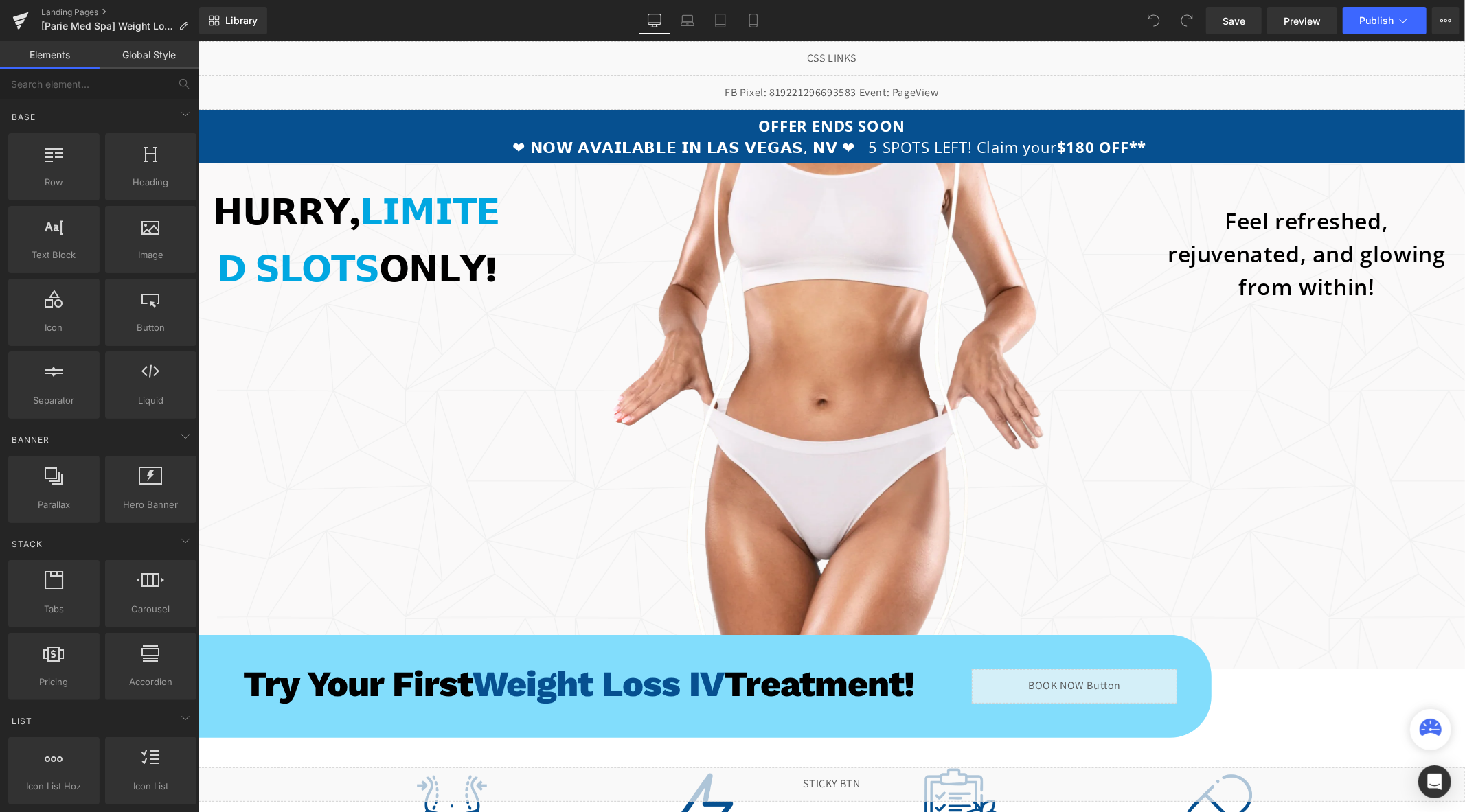
click at [1087, 147] on strong "$180 OFF**" at bounding box center [1100, 147] width 90 height 21
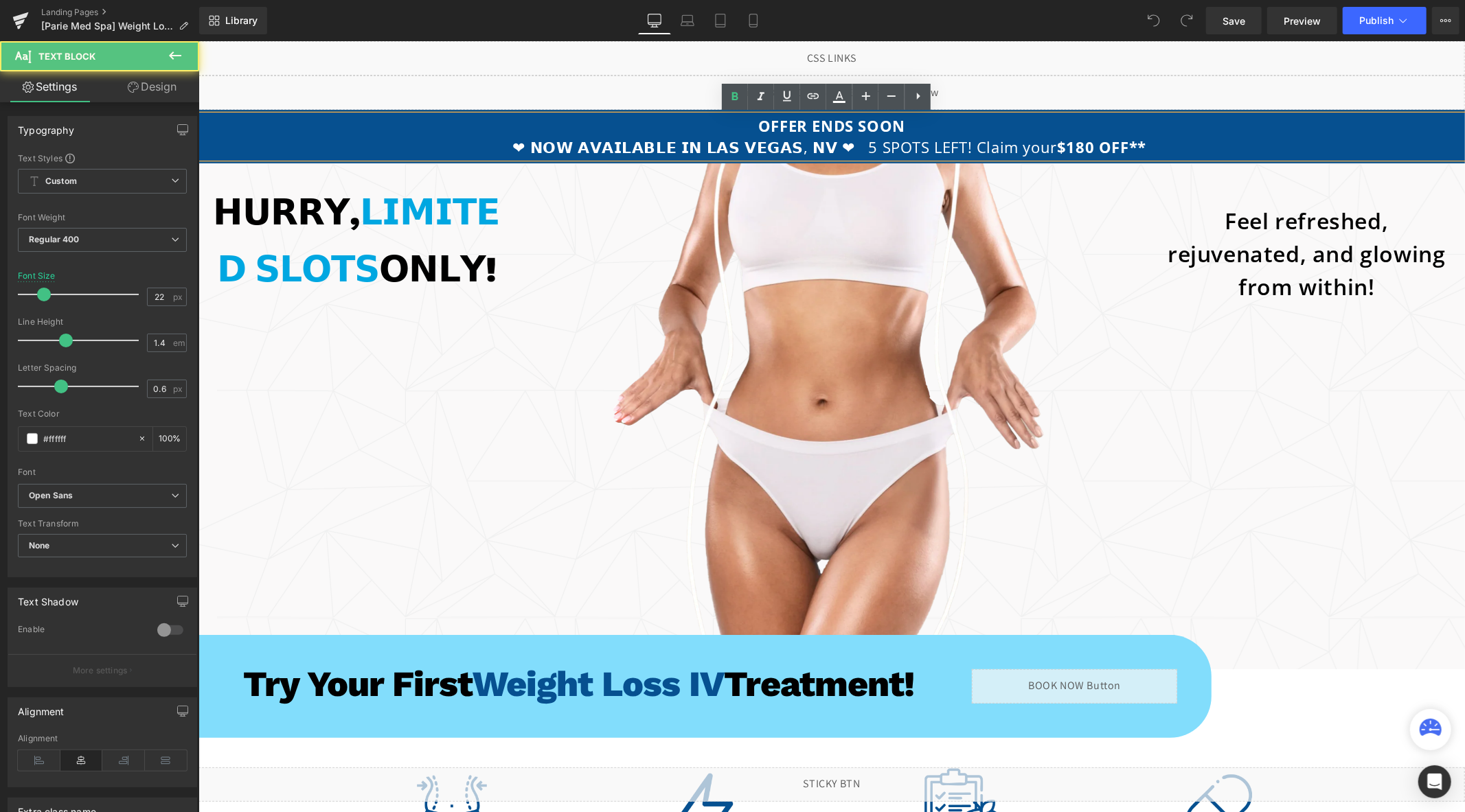
click at [1056, 148] on strong "$180 OFF**" at bounding box center [1100, 147] width 90 height 21
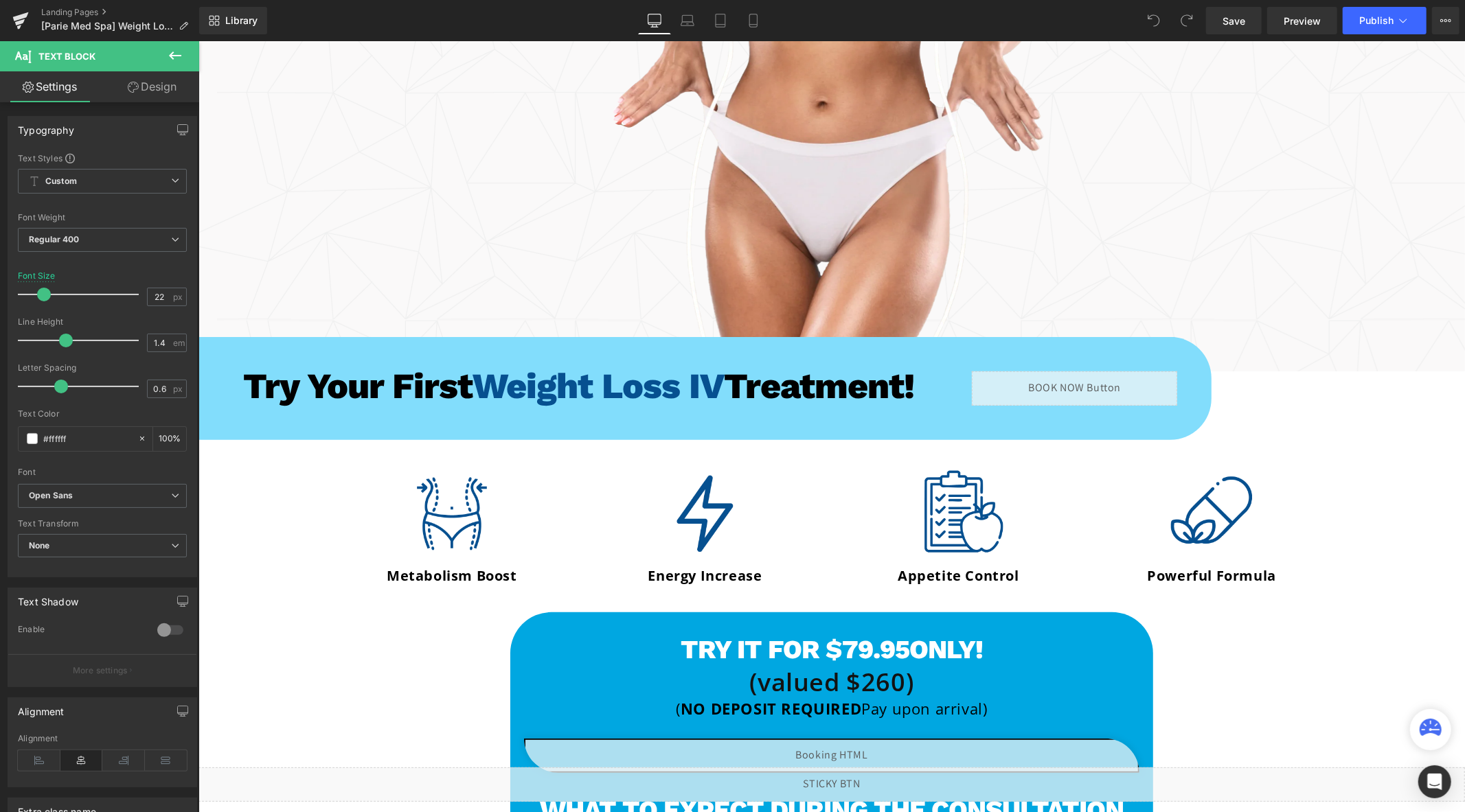
scroll to position [457, 0]
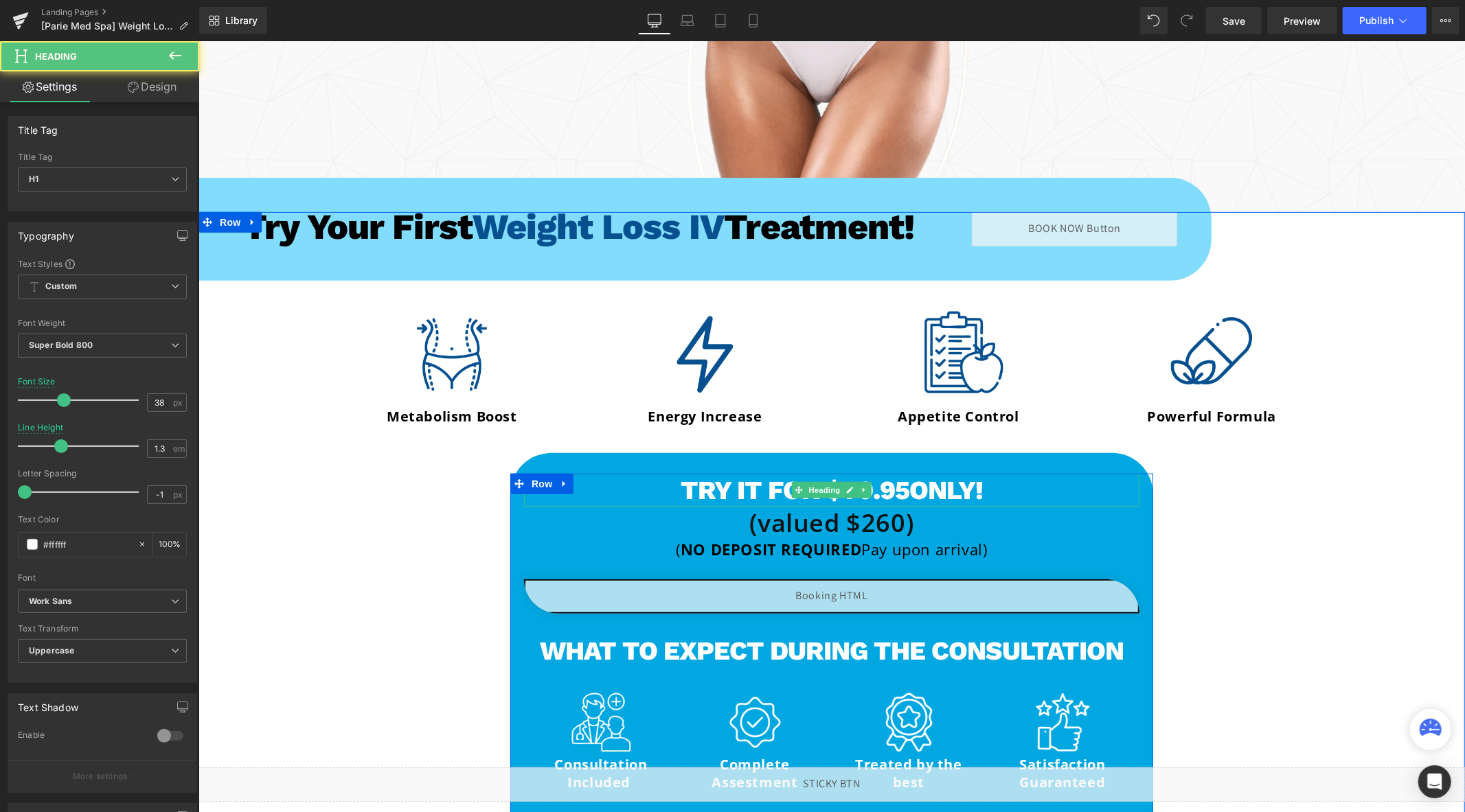
click at [926, 493] on span "ONLY!" at bounding box center [945, 489] width 73 height 30
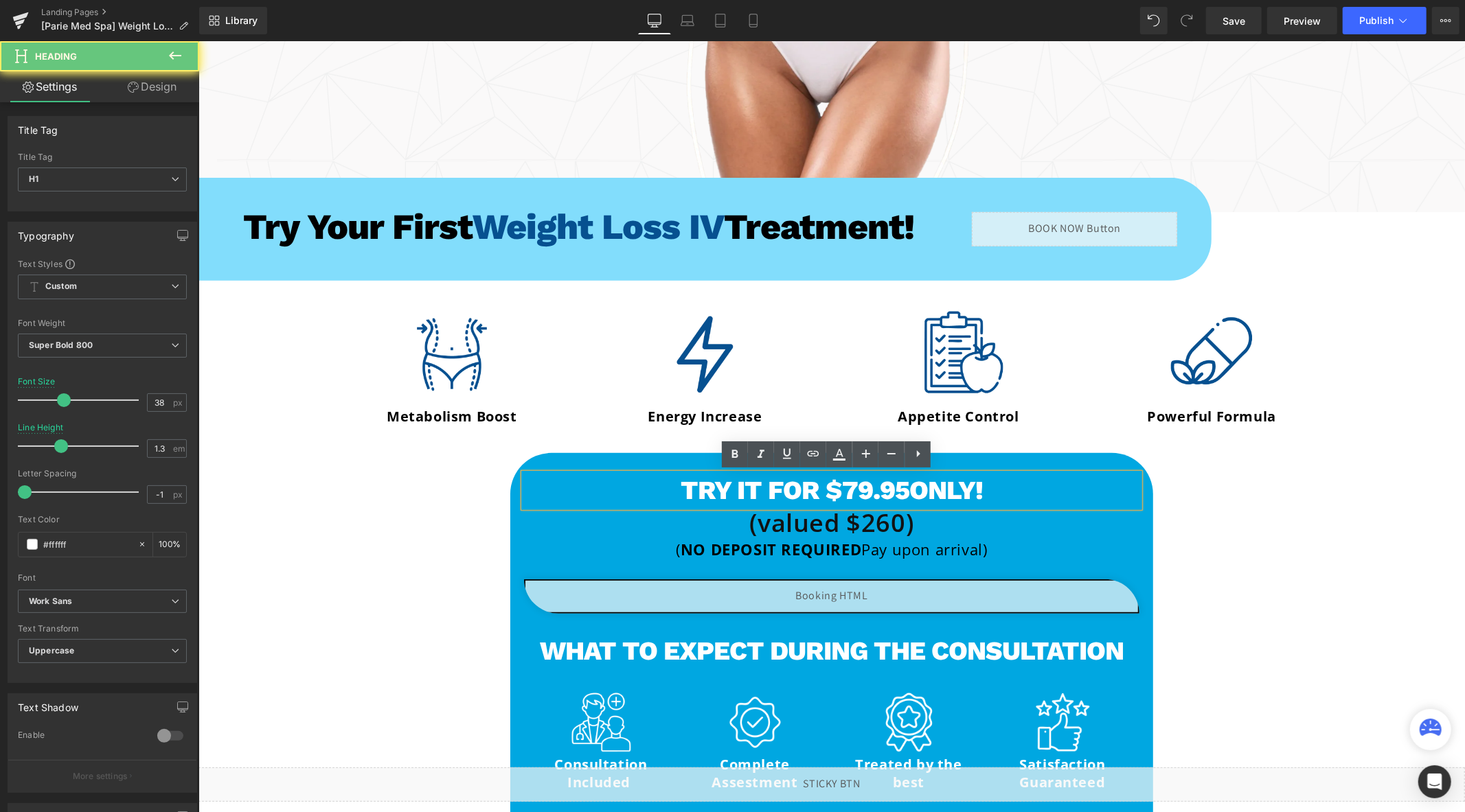
click at [843, 489] on h1 "Try it for $79.95 ONLY!" at bounding box center [831, 490] width 616 height 34
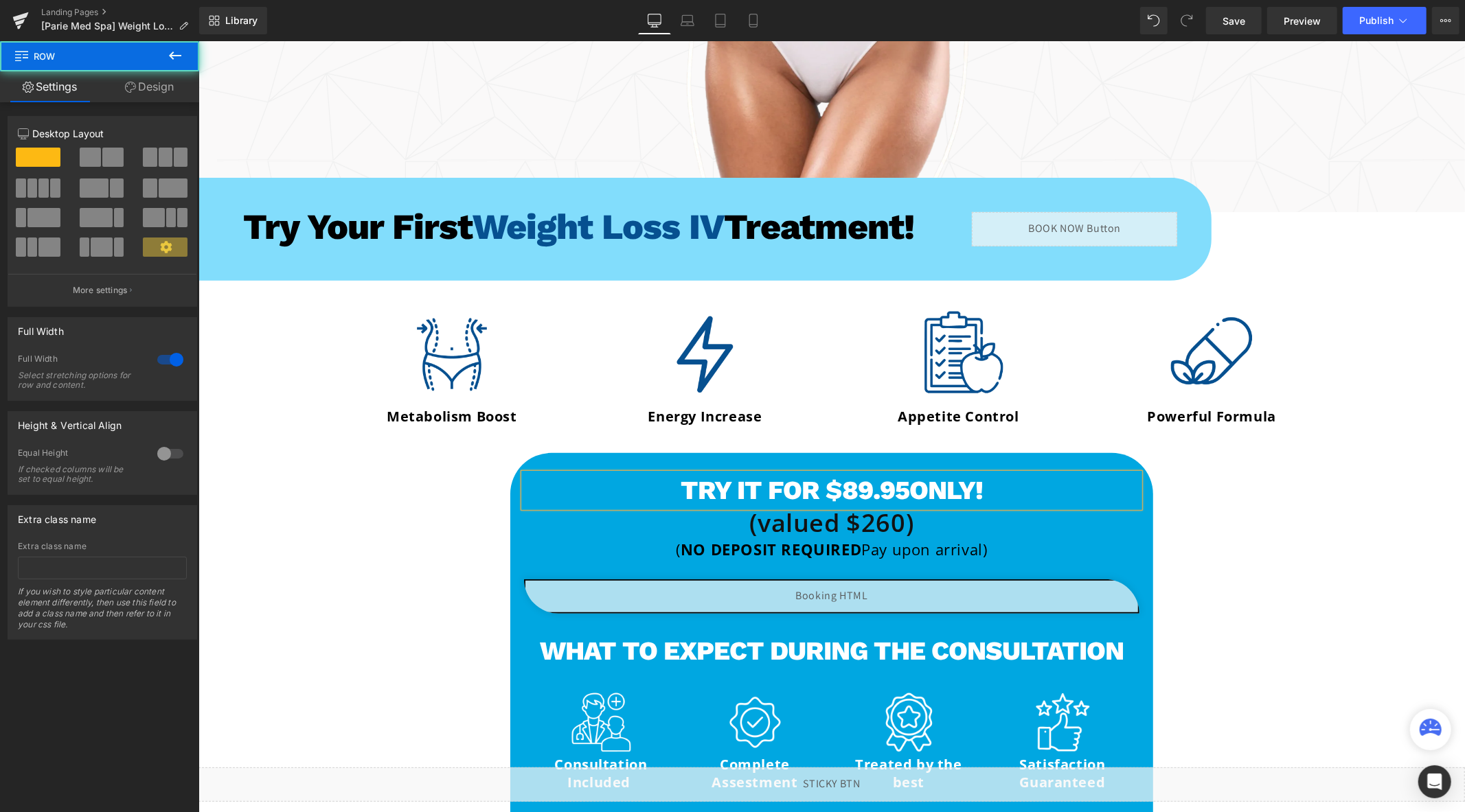
click at [1419, 529] on div "Try Your First Weight Loss IV Treatment! Heading Row Burn fat while your energy…" at bounding box center [831, 556] width 1267 height 648
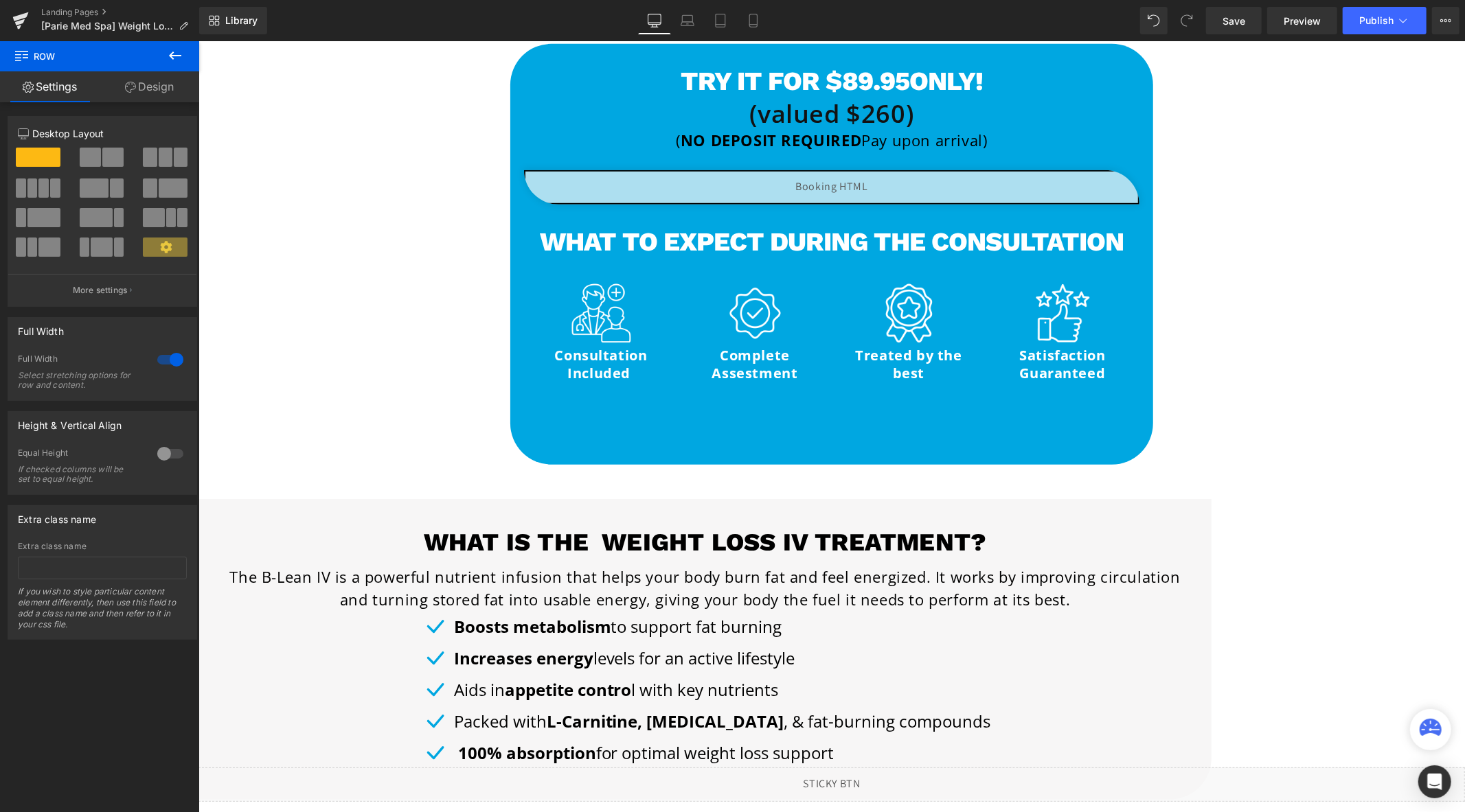
scroll to position [757, 0]
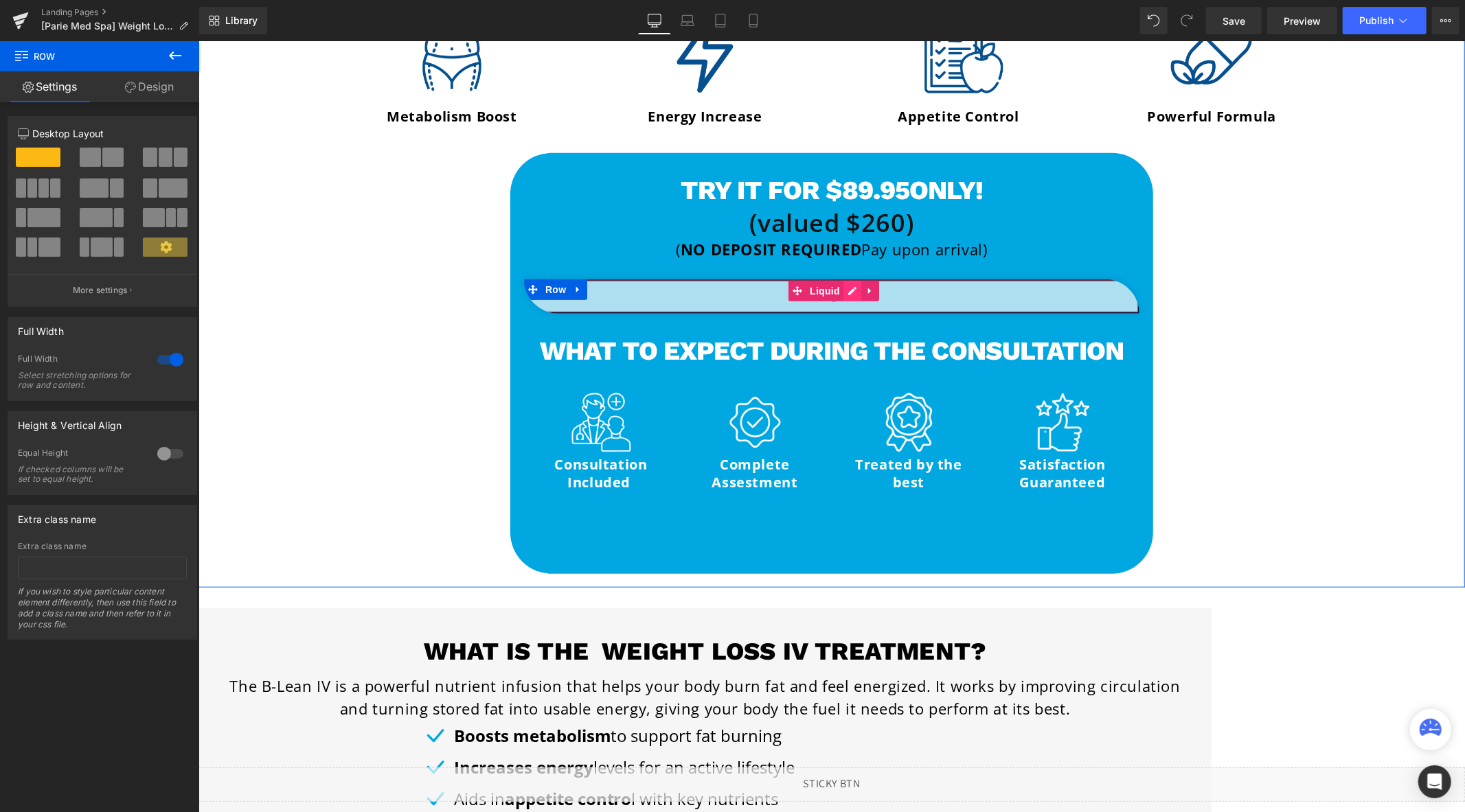
click at [843, 289] on div "Liquid" at bounding box center [831, 296] width 616 height 35
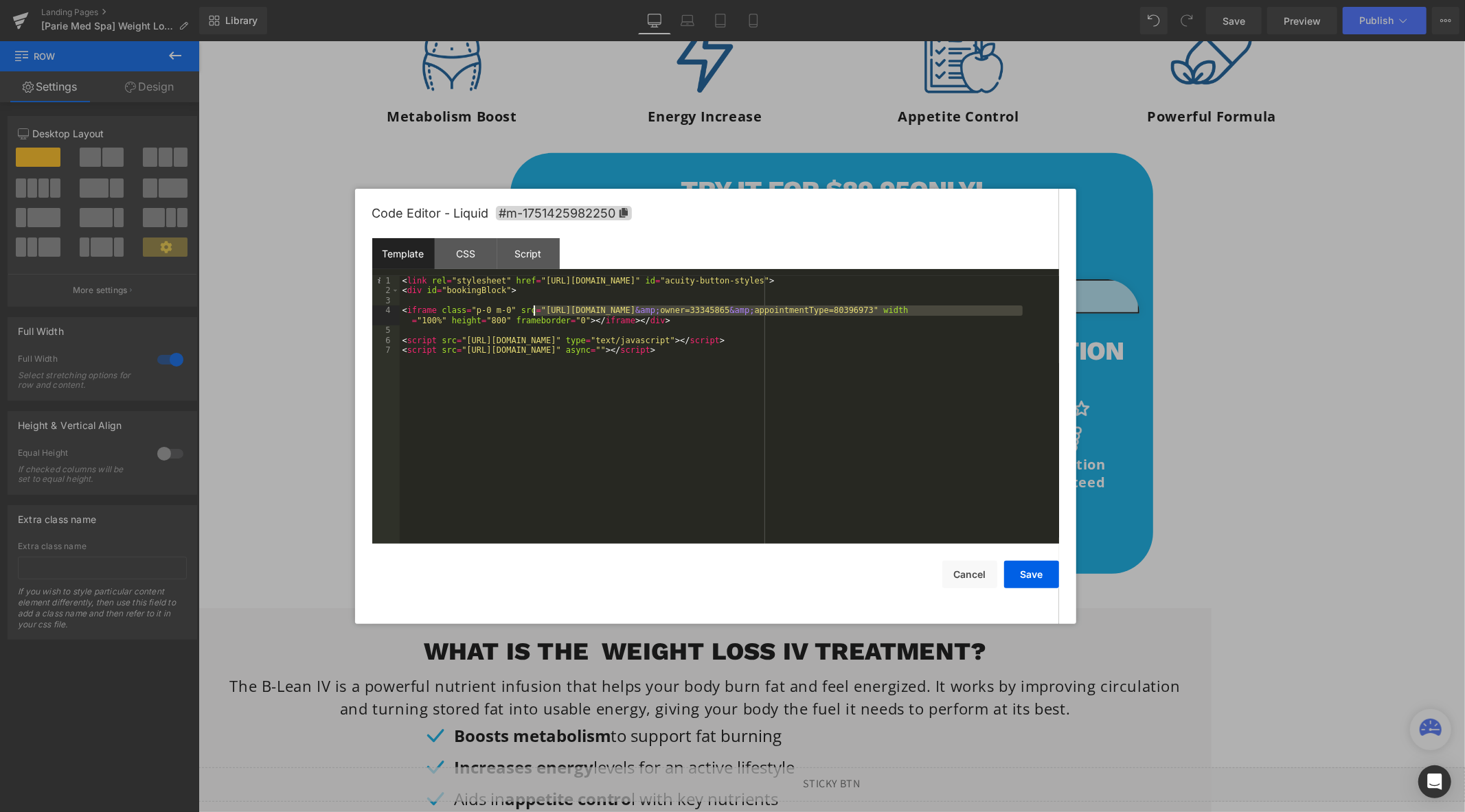
drag, startPoint x: 1020, startPoint y: 312, endPoint x: 532, endPoint y: 310, distance: 488.0
click at [532, 310] on div "< link rel = "stylesheet" href = "[URL][DOMAIN_NAME]" id = "acuity-button-style…" at bounding box center [729, 419] width 659 height 288
click at [1038, 570] on button "Save" at bounding box center [1032, 575] width 55 height 27
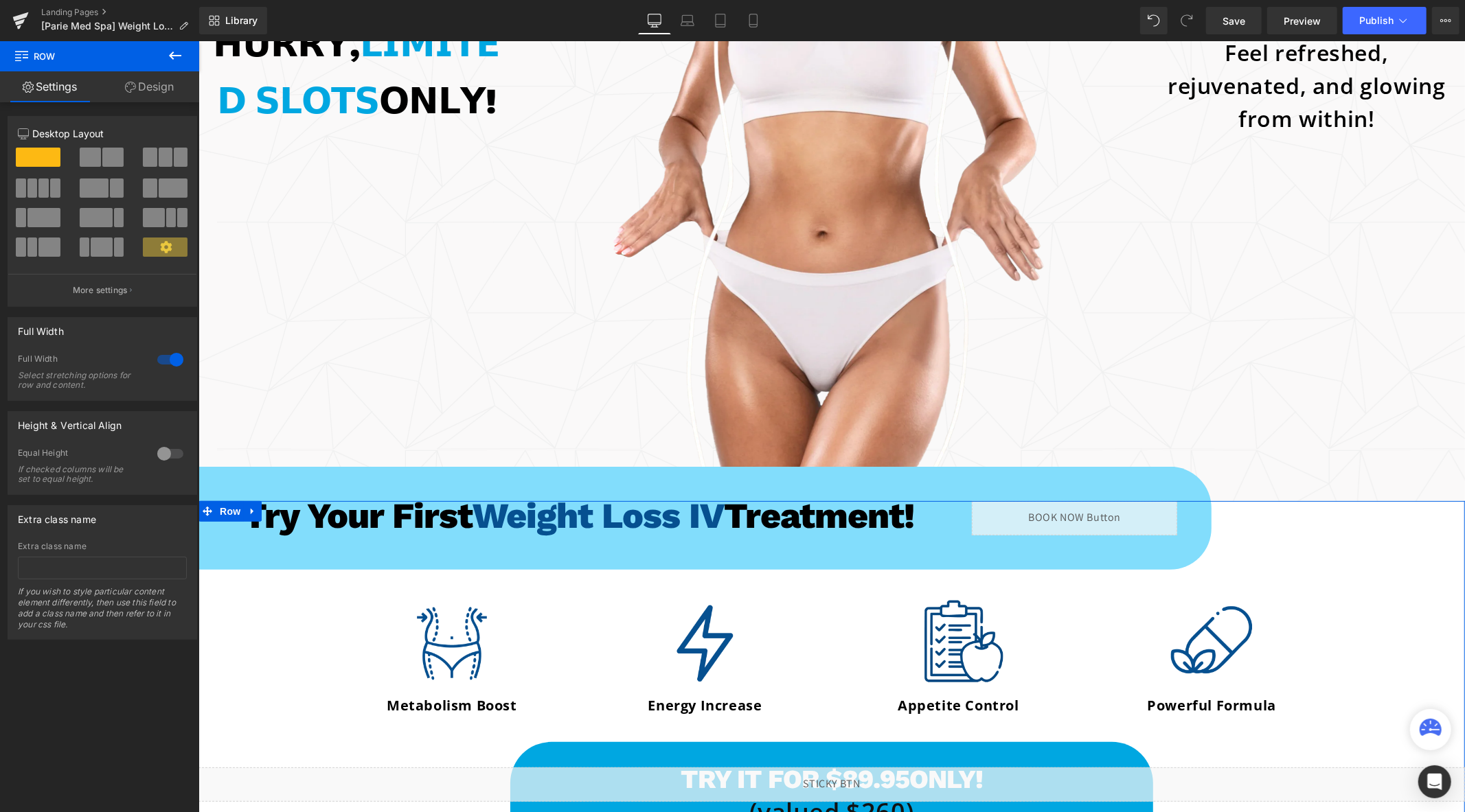
scroll to position [0, 0]
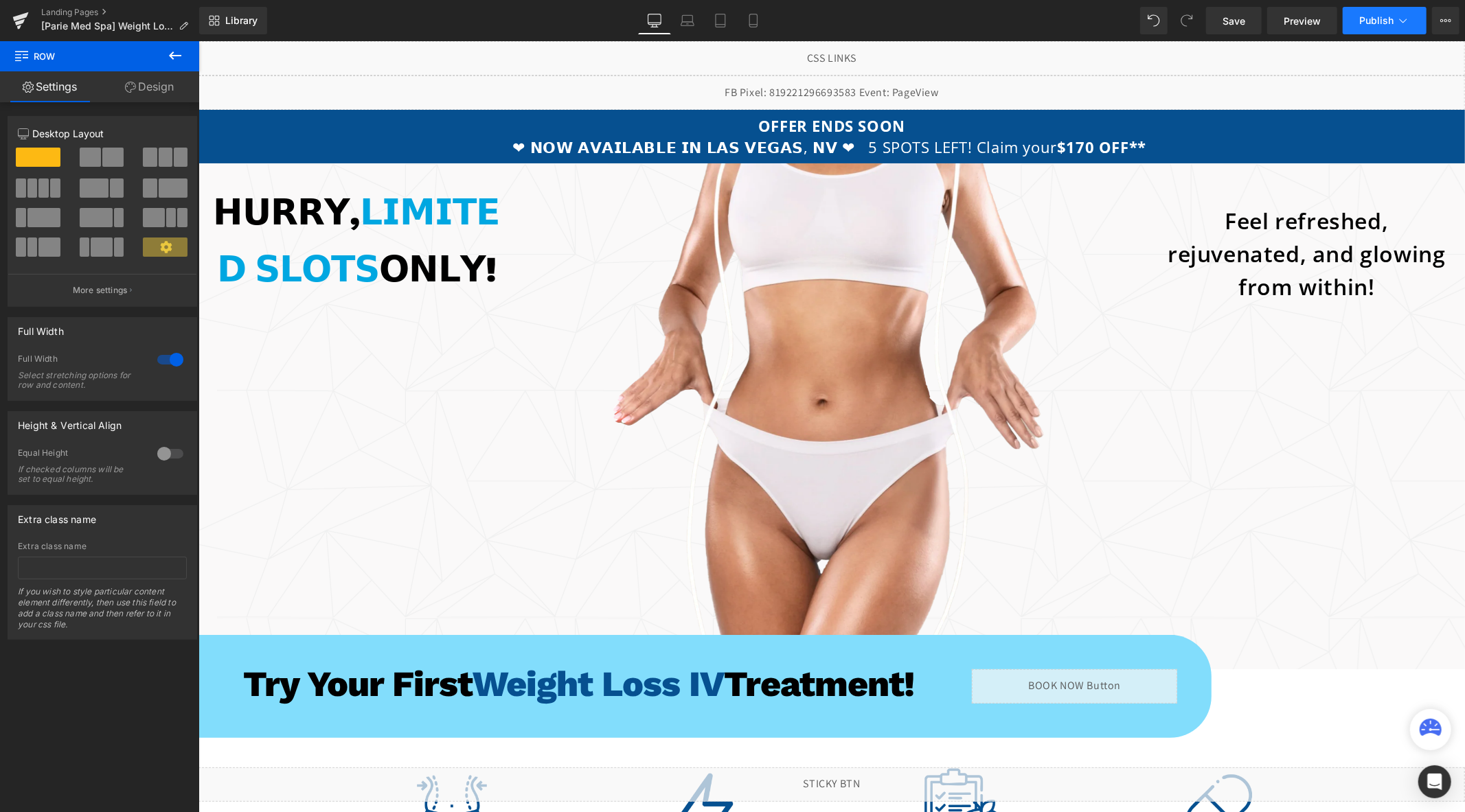
click at [1359, 23] on button "Publish" at bounding box center [1384, 21] width 84 height 27
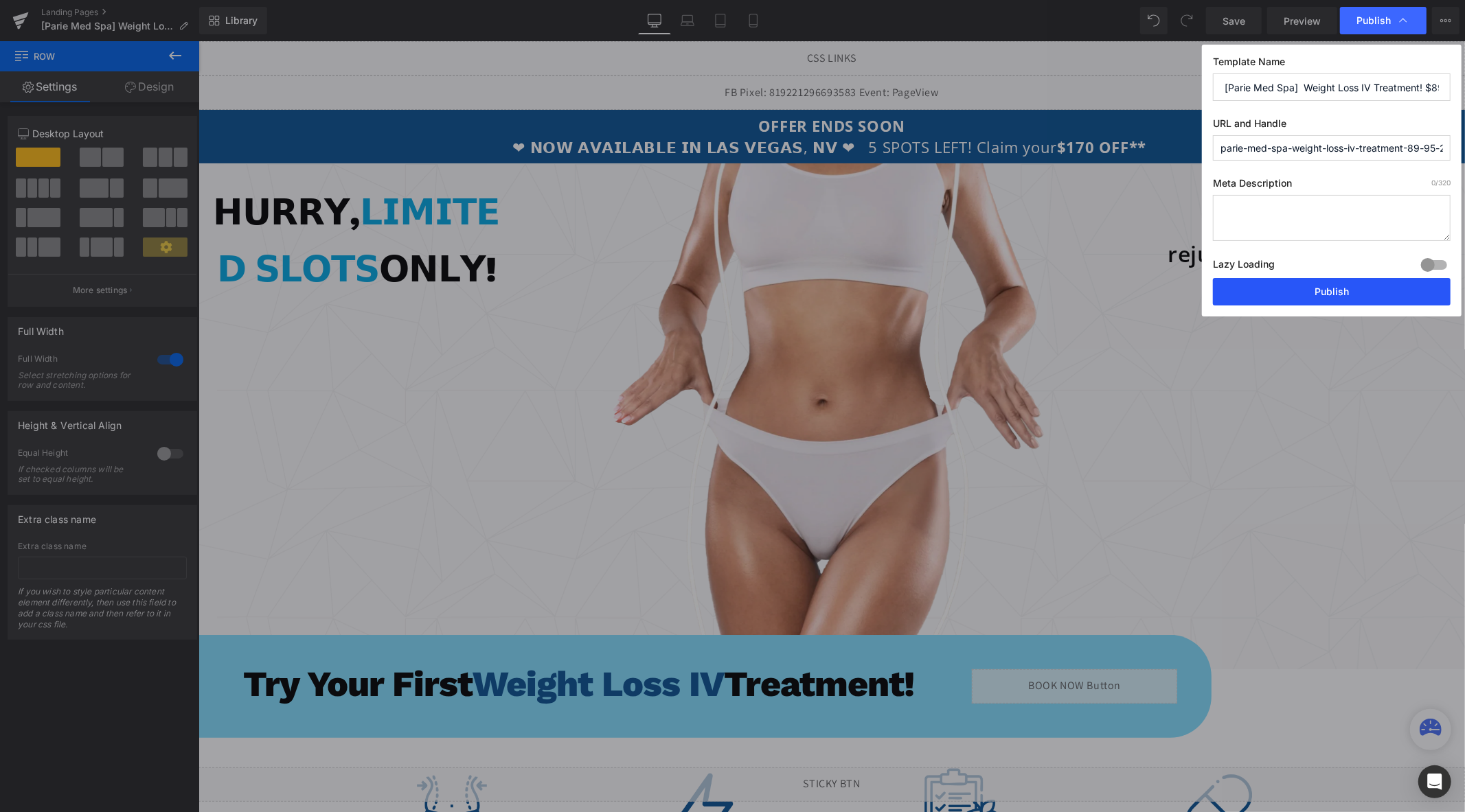
click at [1307, 292] on button "Publish" at bounding box center [1332, 292] width 238 height 27
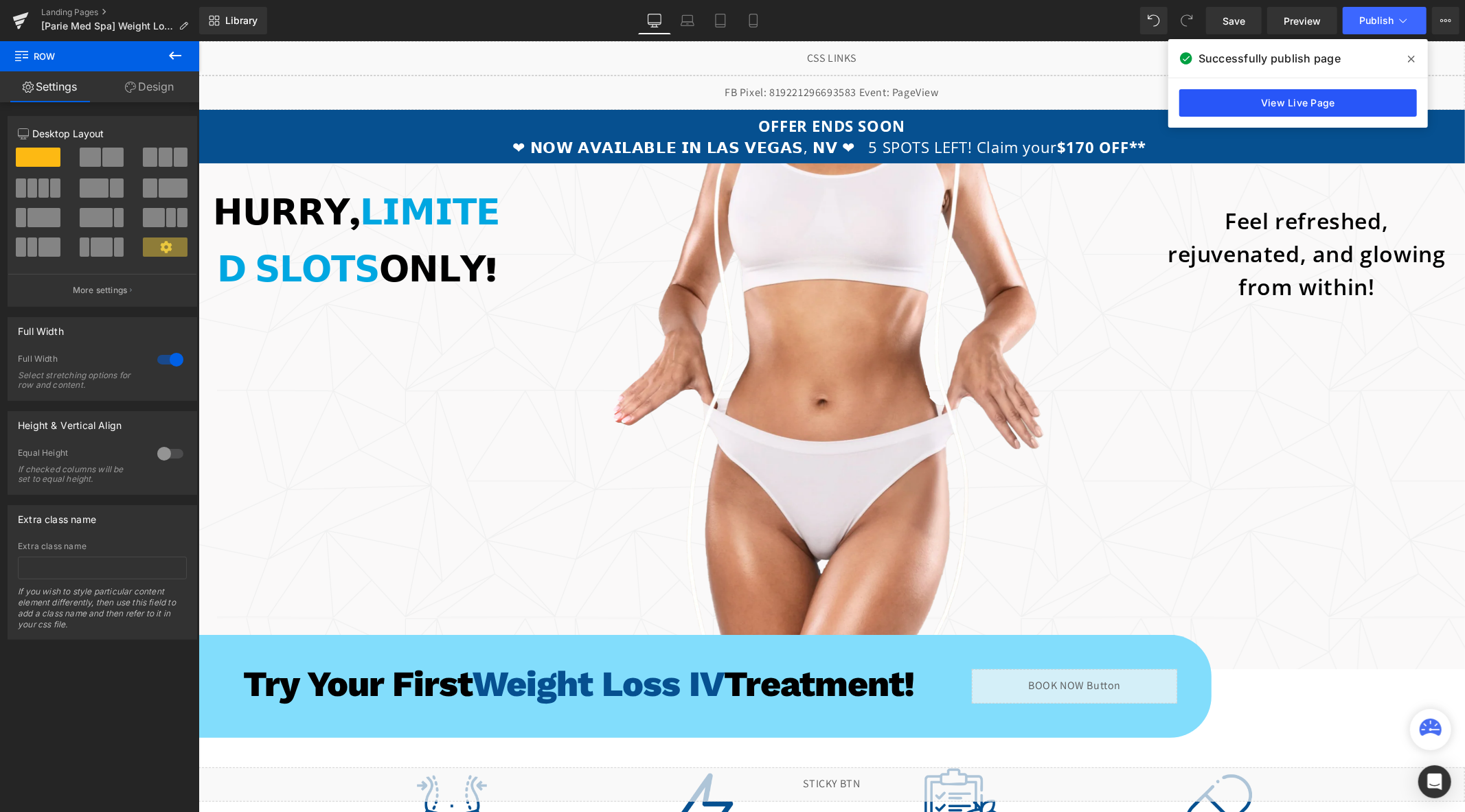
click at [1204, 108] on link "View Live Page" at bounding box center [1298, 103] width 238 height 27
